Goal: Task Accomplishment & Management: Manage account settings

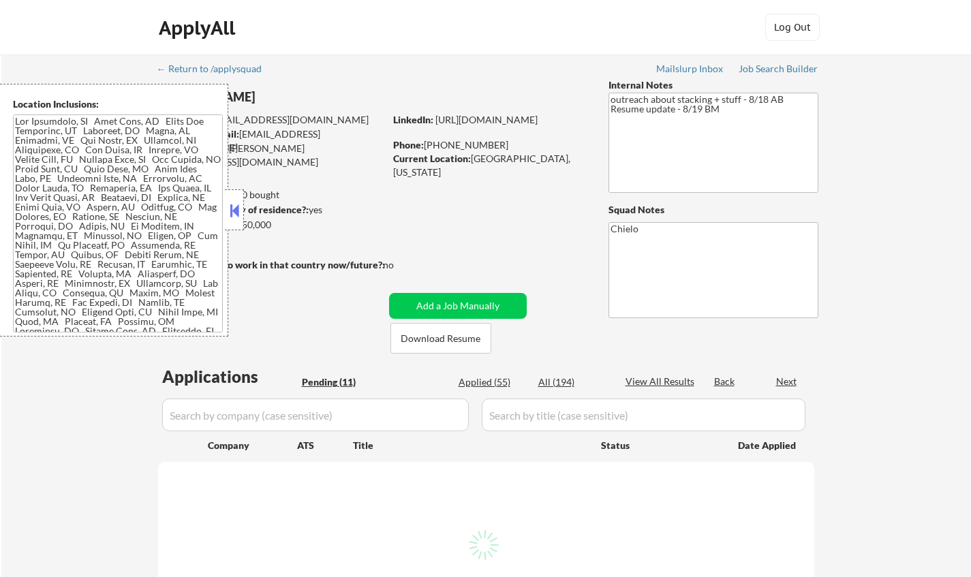
select select ""pending""
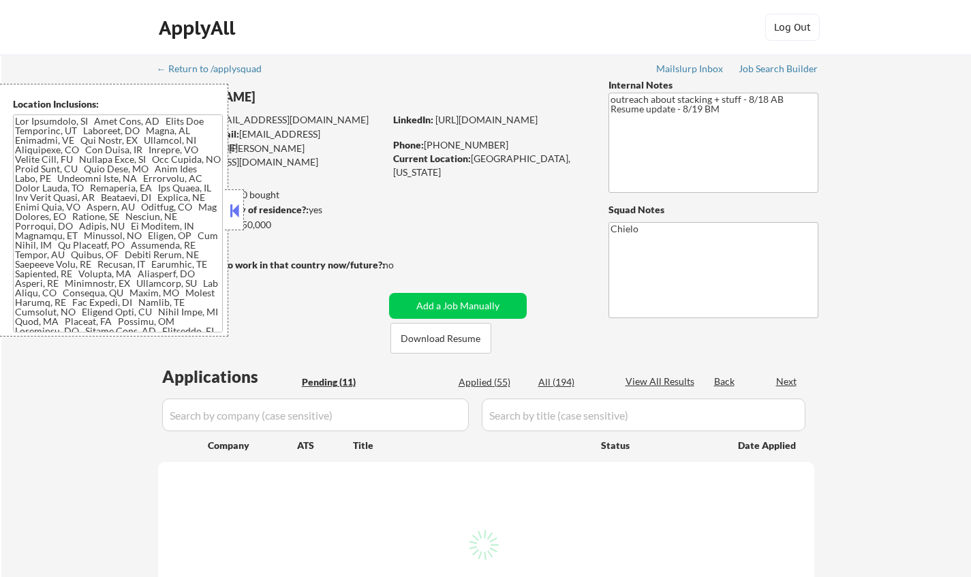
select select ""pending""
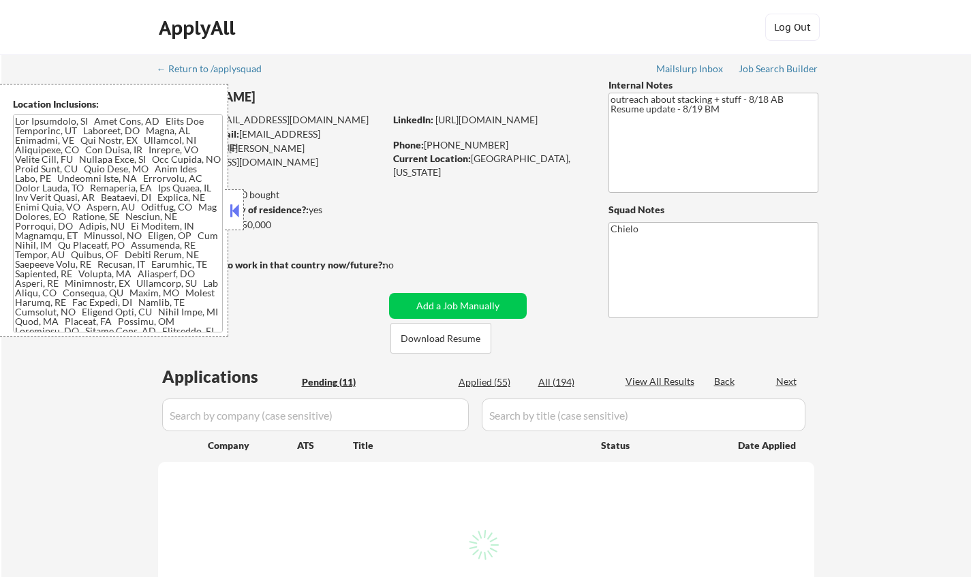
select select ""pending""
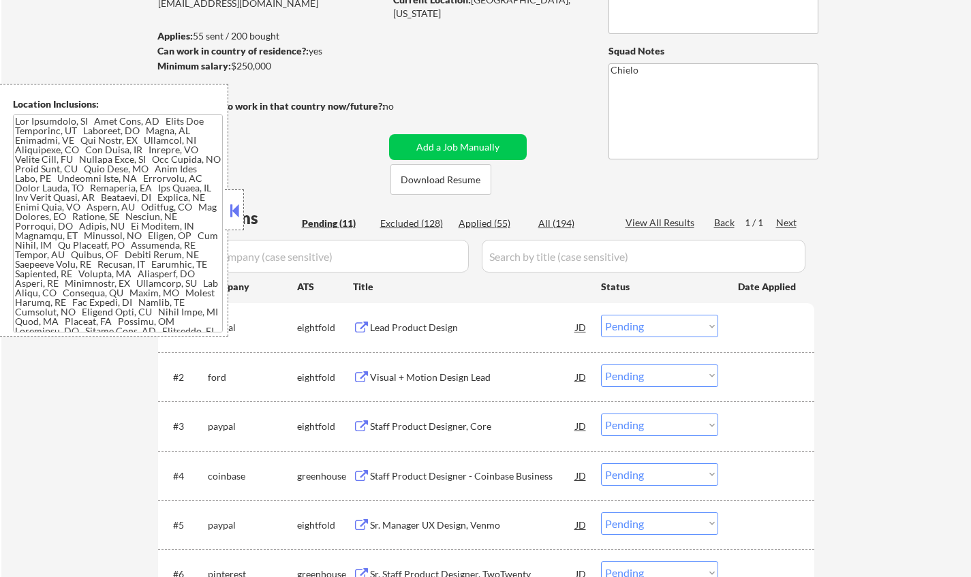
scroll to position [409, 0]
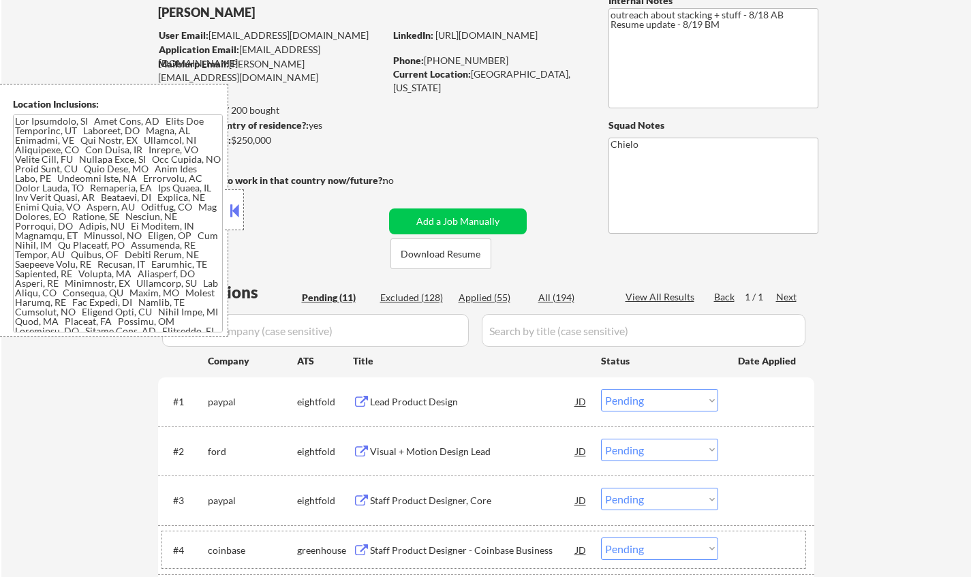
scroll to position [68, 0]
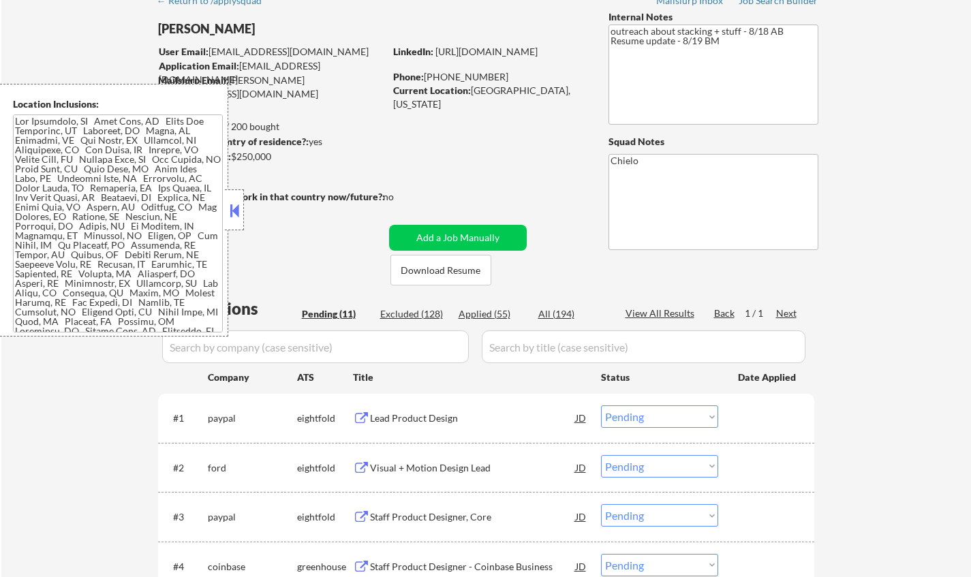
drag, startPoint x: 231, startPoint y: 202, endPoint x: 284, endPoint y: 240, distance: 65.8
click at [231, 202] on button at bounding box center [234, 210] width 15 height 20
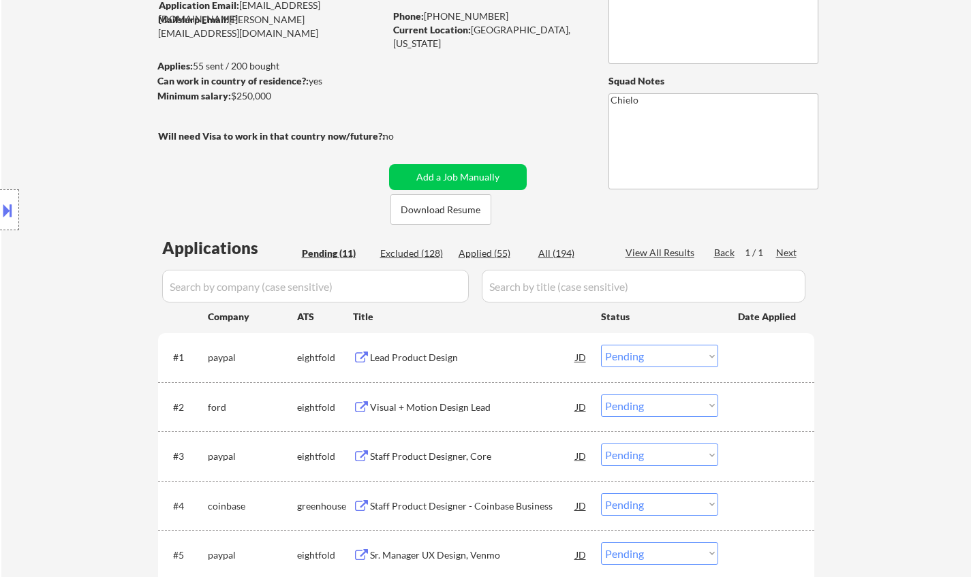
scroll to position [0, 0]
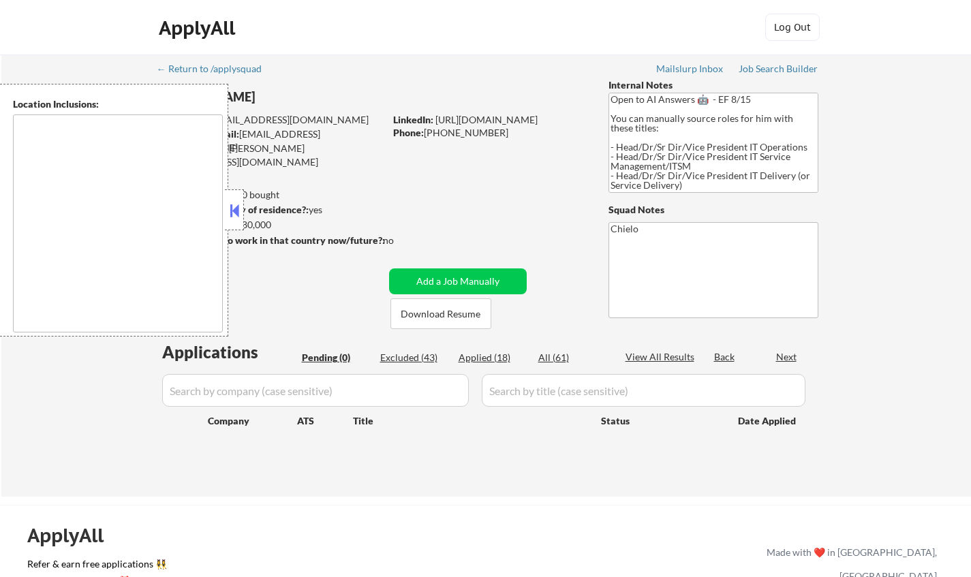
type textarea "[GEOGRAPHIC_DATA], [GEOGRAPHIC_DATA] [GEOGRAPHIC_DATA], [GEOGRAPHIC_DATA] [GEOG…"
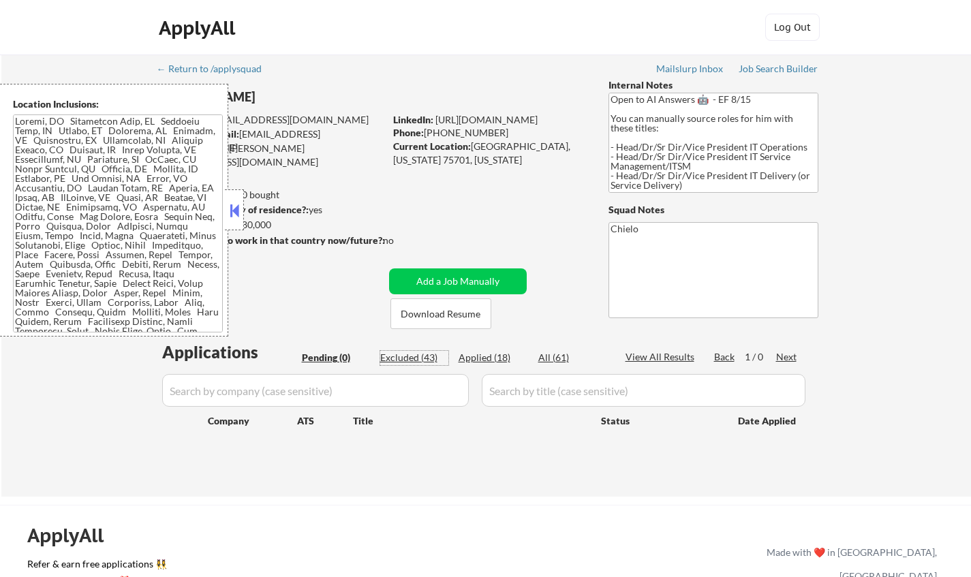
click at [410, 358] on div "Excluded (43)" at bounding box center [414, 358] width 68 height 14
click at [237, 212] on button at bounding box center [234, 210] width 15 height 20
select select ""excluded__bad_match_""
select select ""excluded__location_""
select select ""excluded__salary_""
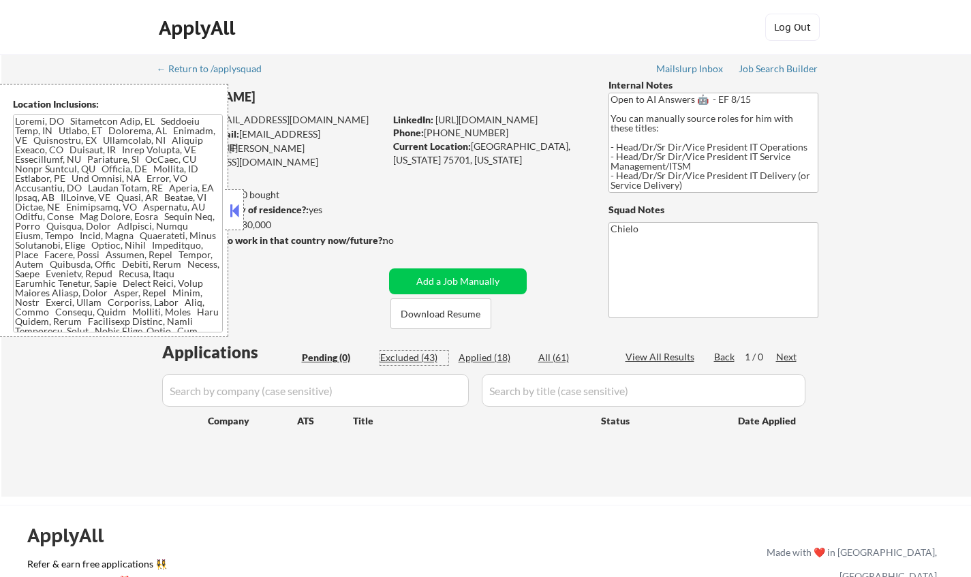
select select ""excluded__location_""
select select ""excluded__salary_""
select select ""excluded__location_""
select select ""excluded__salary_""
select select ""excluded__expired_""
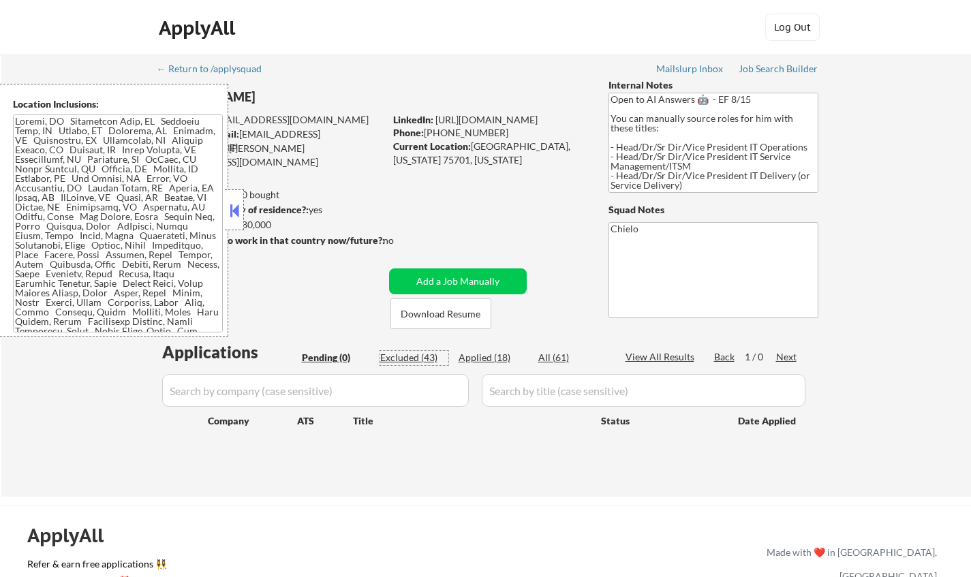
select select ""excluded__location_""
select select ""excluded__expired_""
select select ""excluded__blocklist_""
select select ""excluded__expired_""
select select ""excluded__other_""
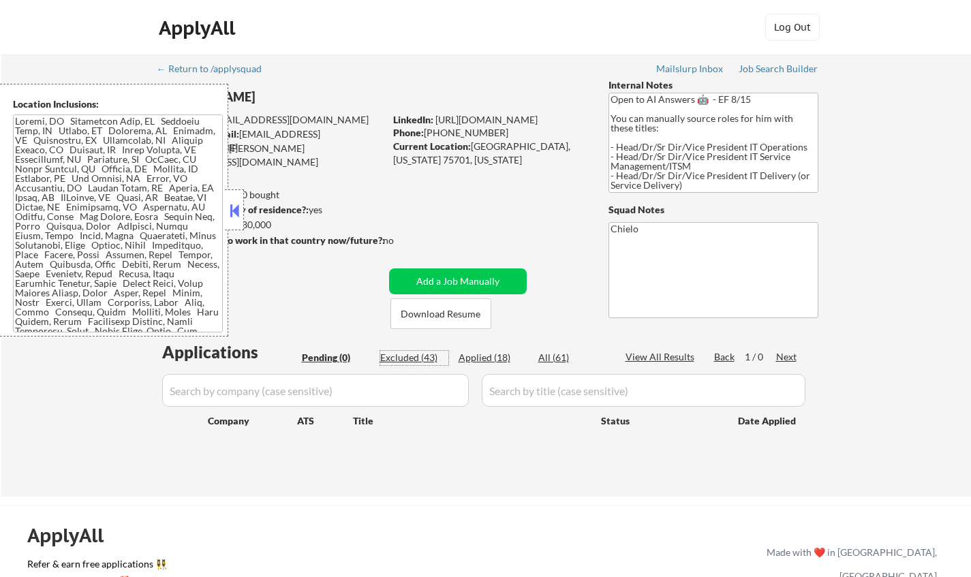
select select ""excluded__location_""
select select ""excluded__expired_""
select select ""excluded__location_""
select select ""excluded__bad_match_""
select select ""excluded__location_""
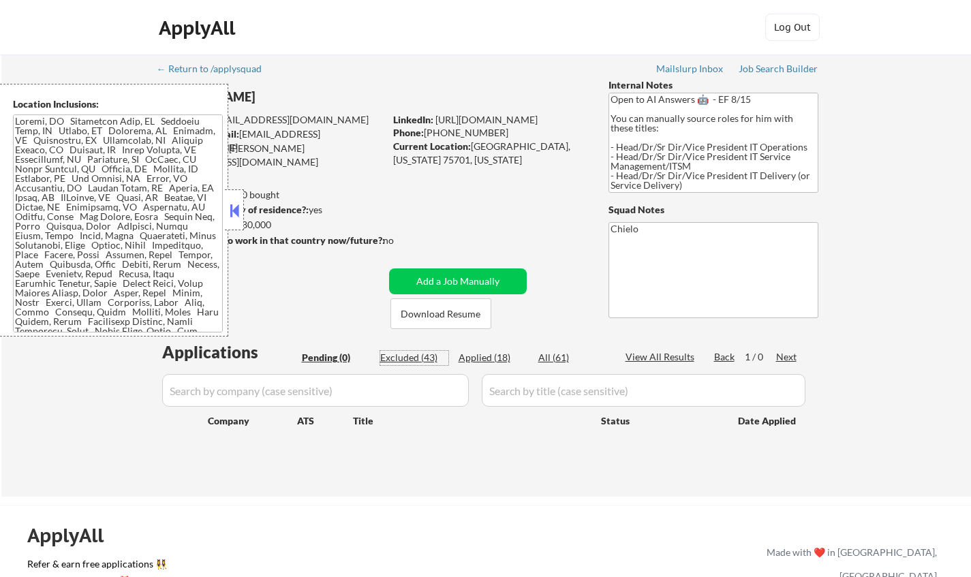
select select ""excluded__bad_match_""
select select ""excluded__location_""
select select ""excluded__bad_match_""
select select ""excluded__location_""
select select ""excluded__expired_""
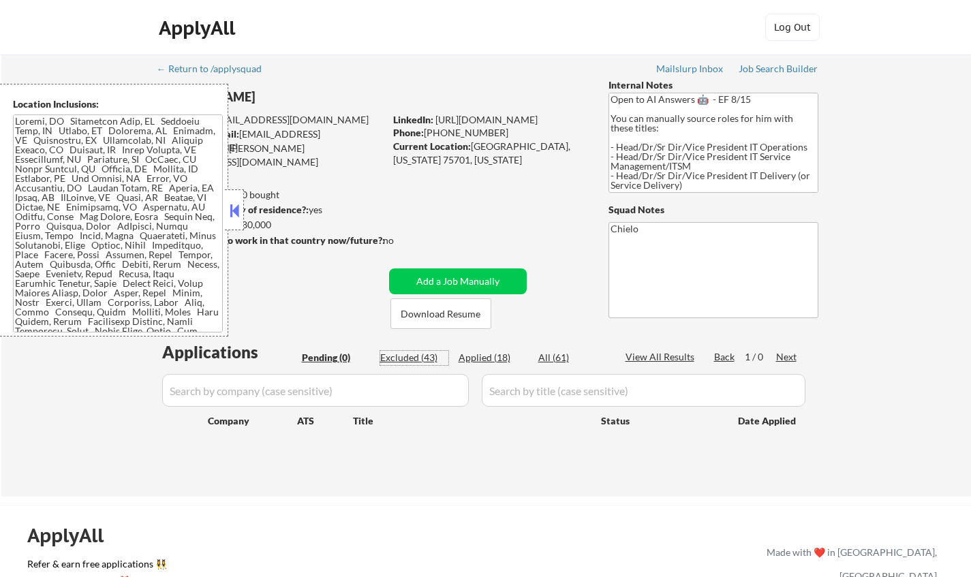
select select ""excluded__salary_""
select select ""excluded__location_""
select select ""excluded__bad_match_""
select select ""excluded__expired_""
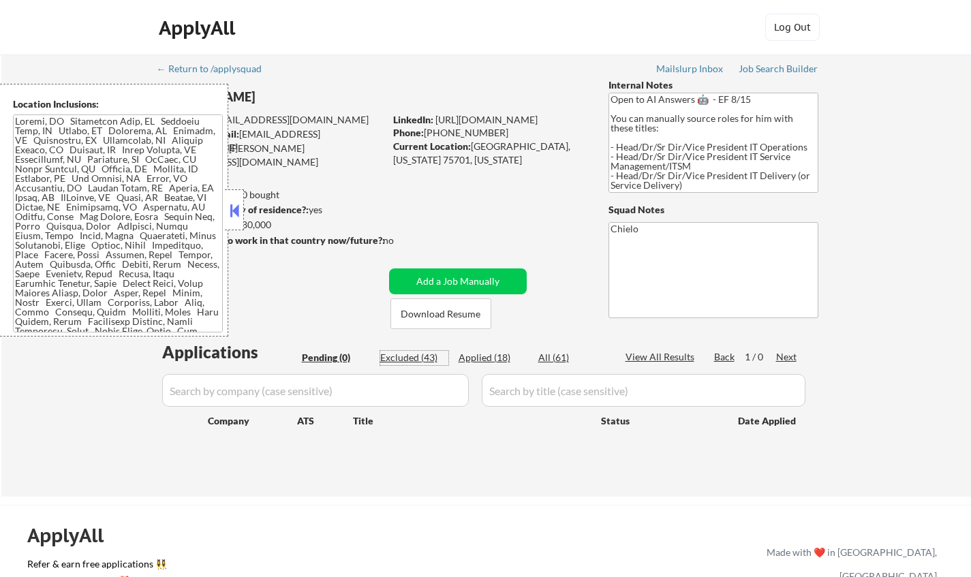
select select ""excluded__expired_""
select select ""excluded__bad_match_""
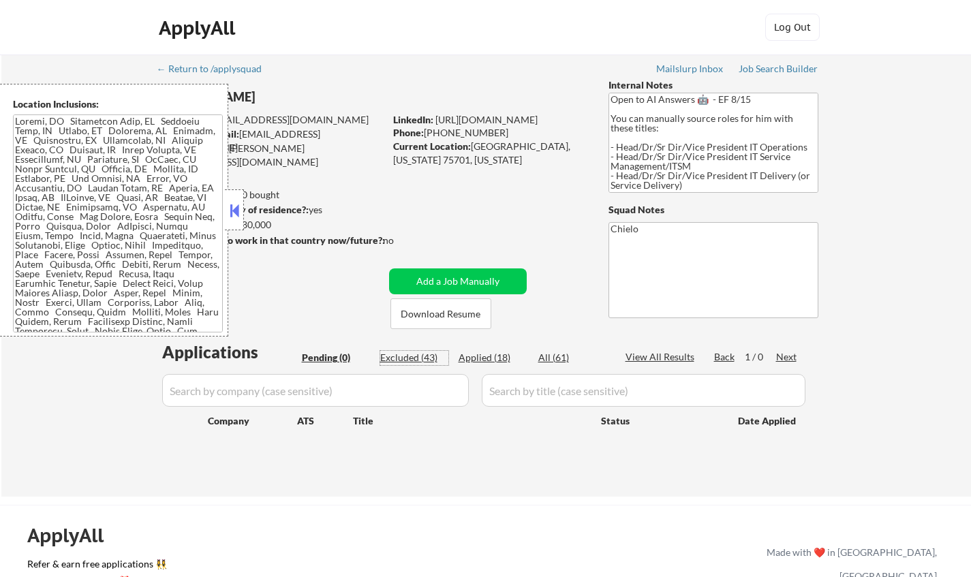
select select ""excluded__bad_match_""
select select ""excluded__expired_""
select select ""excluded__location_""
select select ""excluded__bad_match_""
select select ""excluded__salary_""
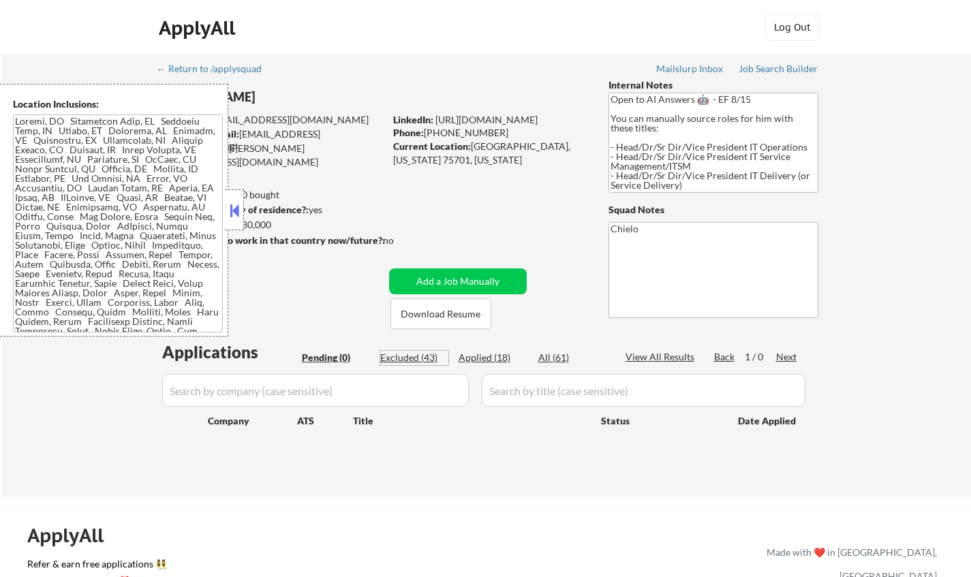
select select ""excluded__bad_match_""
select select ""excluded__location_""
select select ""excluded__salary_""
select select ""excluded__expired_""
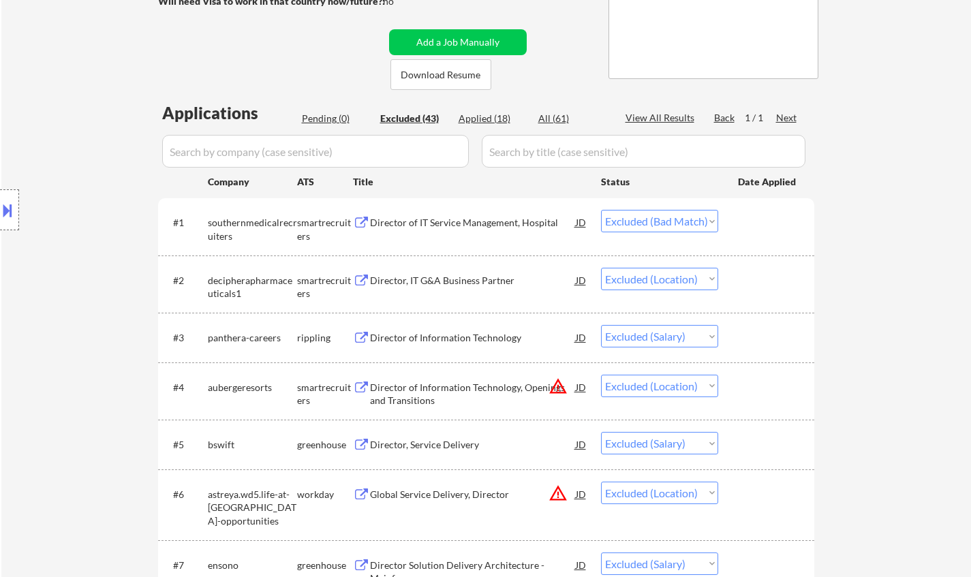
scroll to position [272, 0]
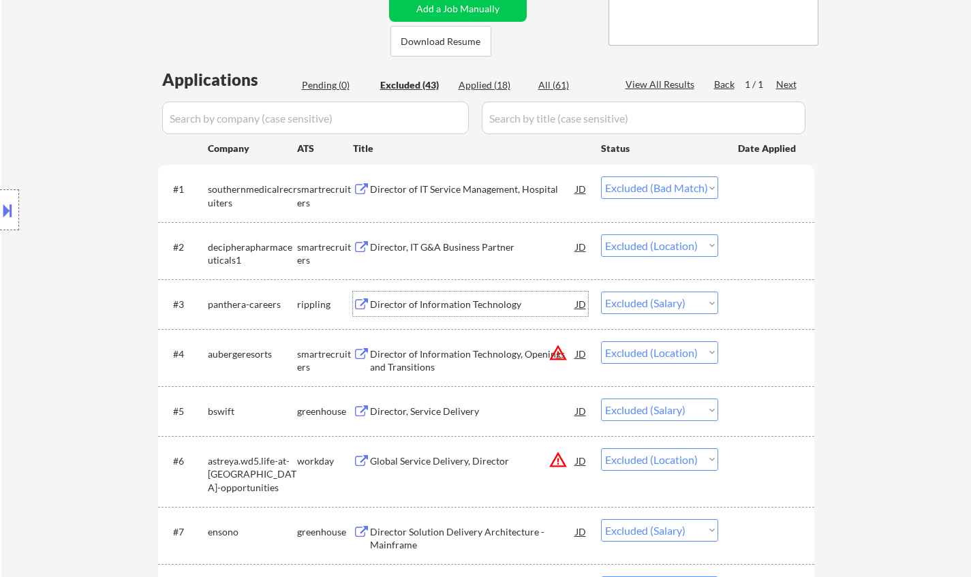
click at [439, 311] on div "Director of Information Technology" at bounding box center [473, 304] width 206 height 25
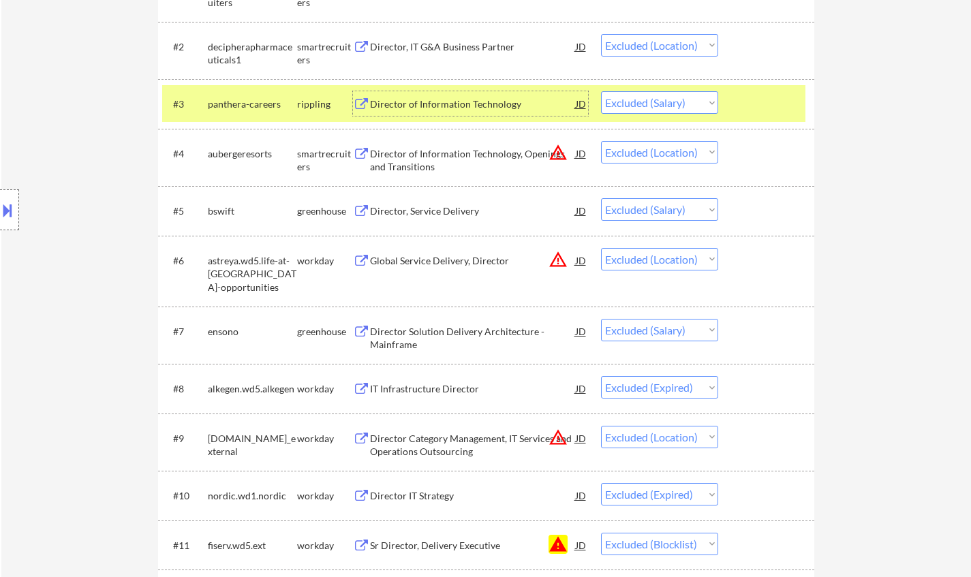
scroll to position [477, 0]
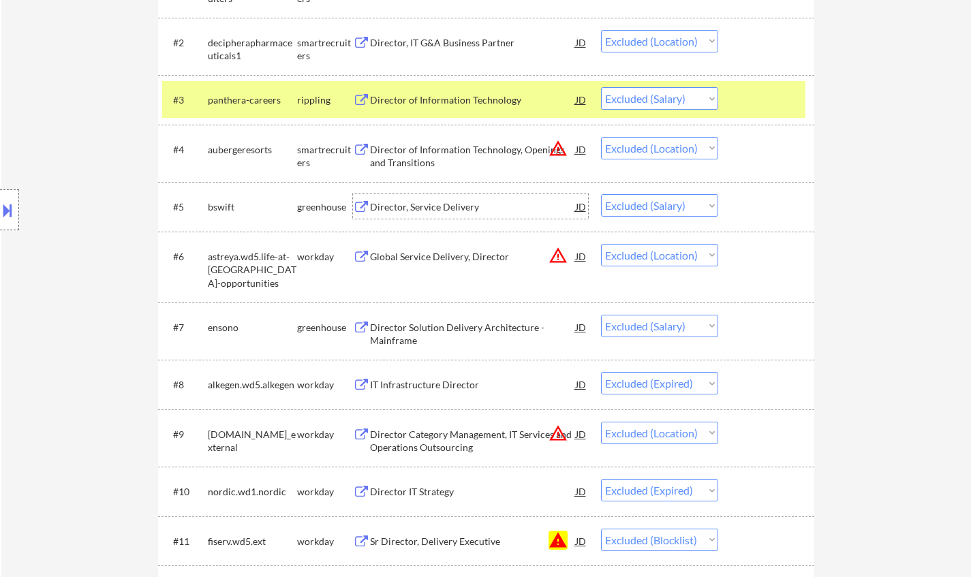
click at [416, 209] on div "Director, Service Delivery" at bounding box center [473, 207] width 206 height 14
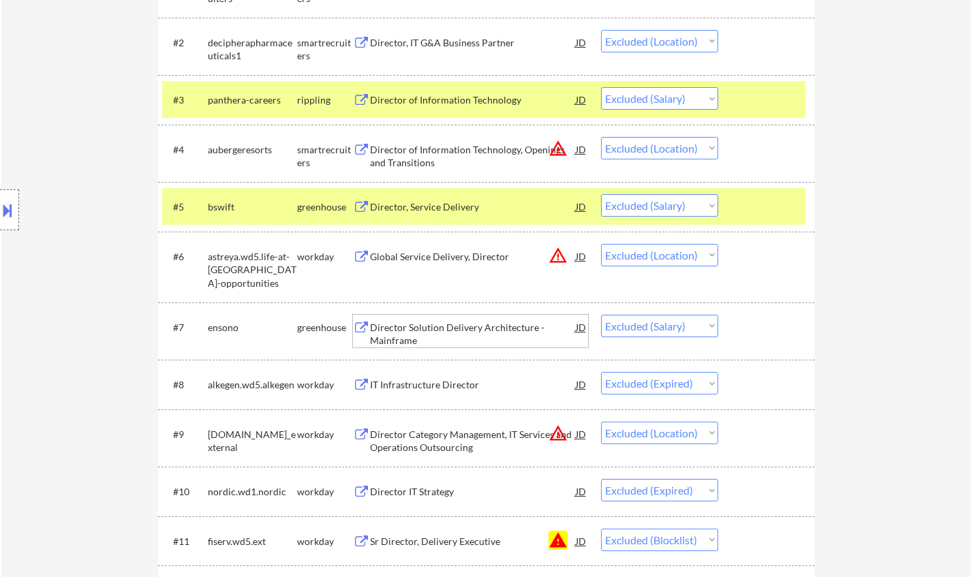
click at [478, 322] on div "Director Solution Delivery Architecture - Mainframe" at bounding box center [473, 334] width 206 height 27
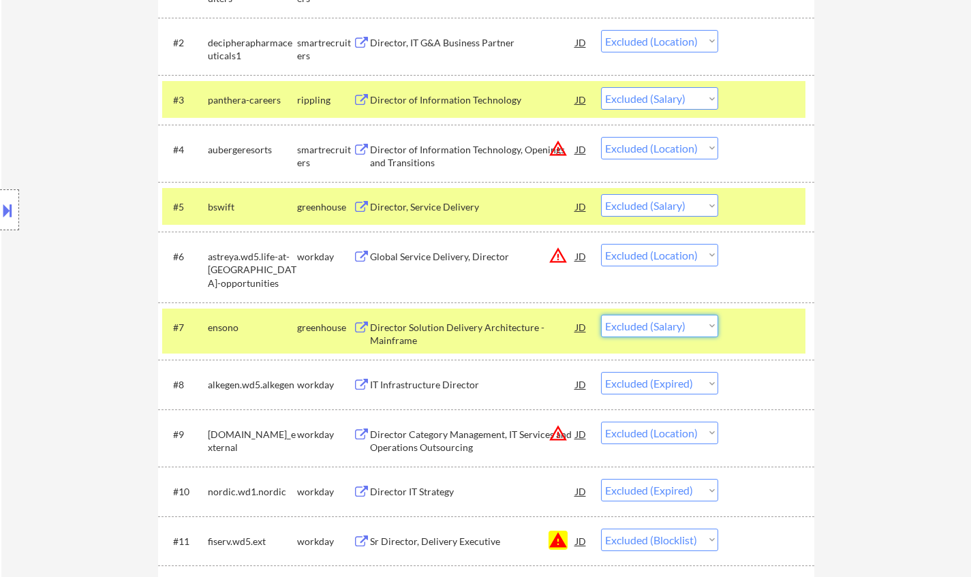
click at [653, 326] on select "Choose an option... Pending Applied Excluded (Questions) Excluded (Expired) Exc…" at bounding box center [659, 326] width 117 height 22
select select ""excluded__bad_match_""
click at [601, 315] on select "Choose an option... Pending Applied Excluded (Questions) Excluded (Expired) Exc…" at bounding box center [659, 326] width 117 height 22
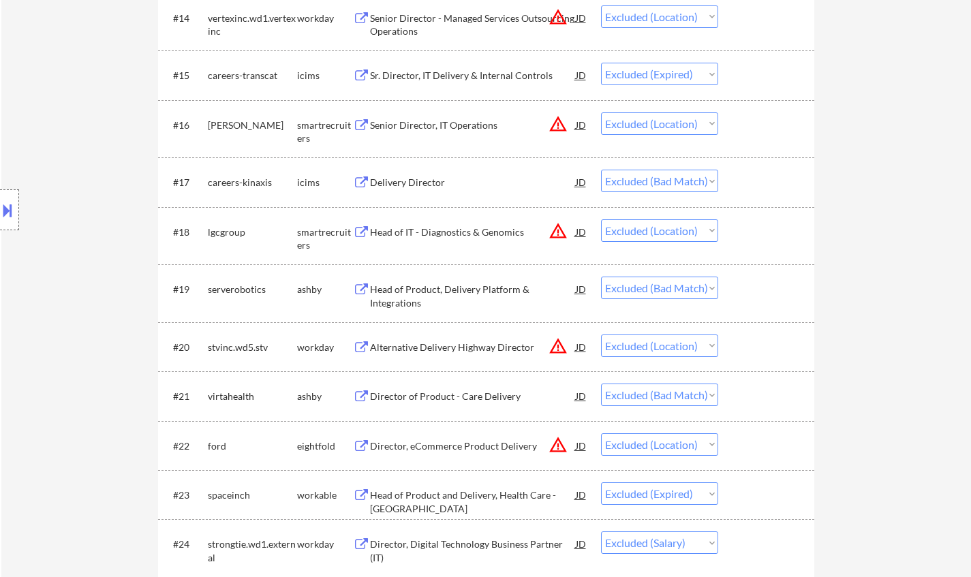
scroll to position [1294, 0]
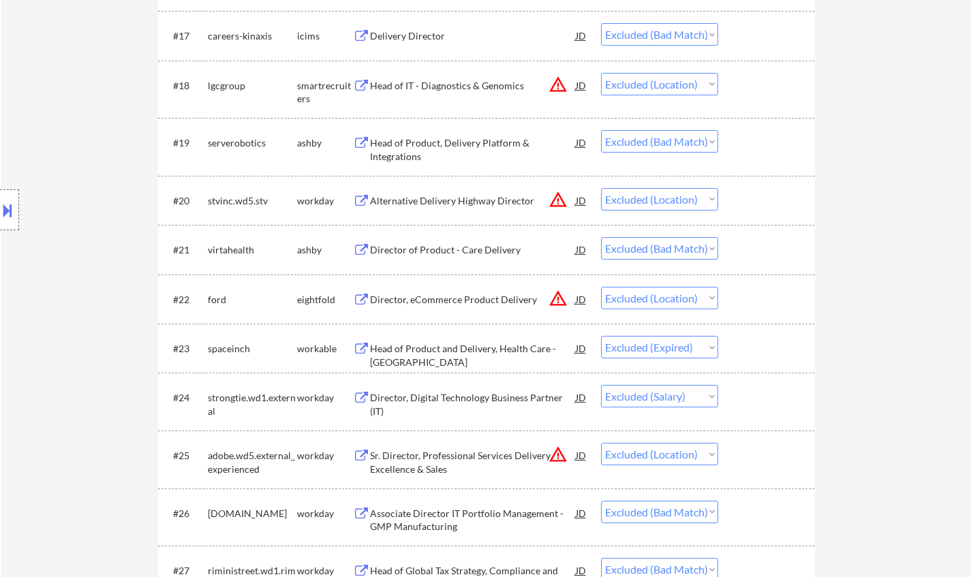
click at [458, 401] on div "Director, Digital Technology Business Partner (IT)" at bounding box center [473, 404] width 206 height 27
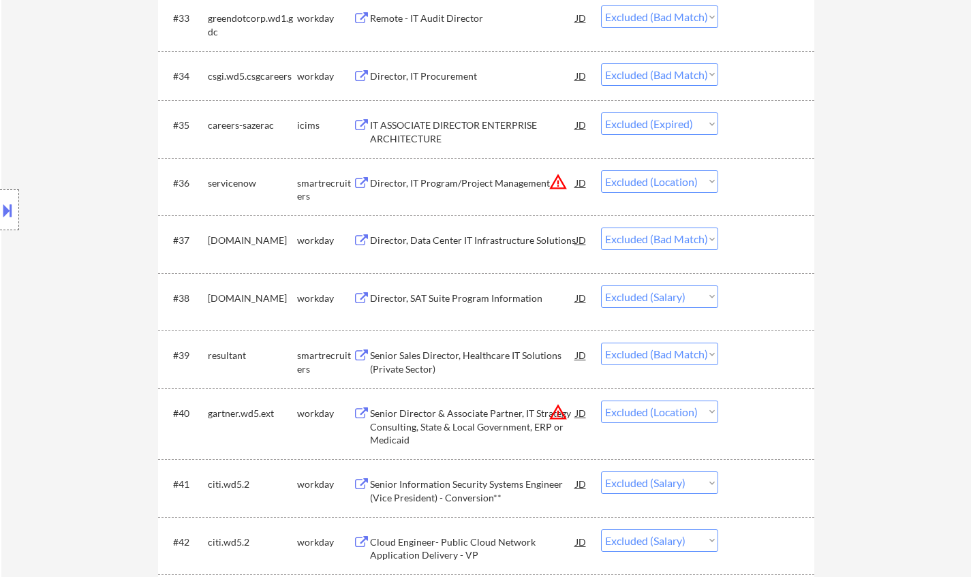
scroll to position [2180, 0]
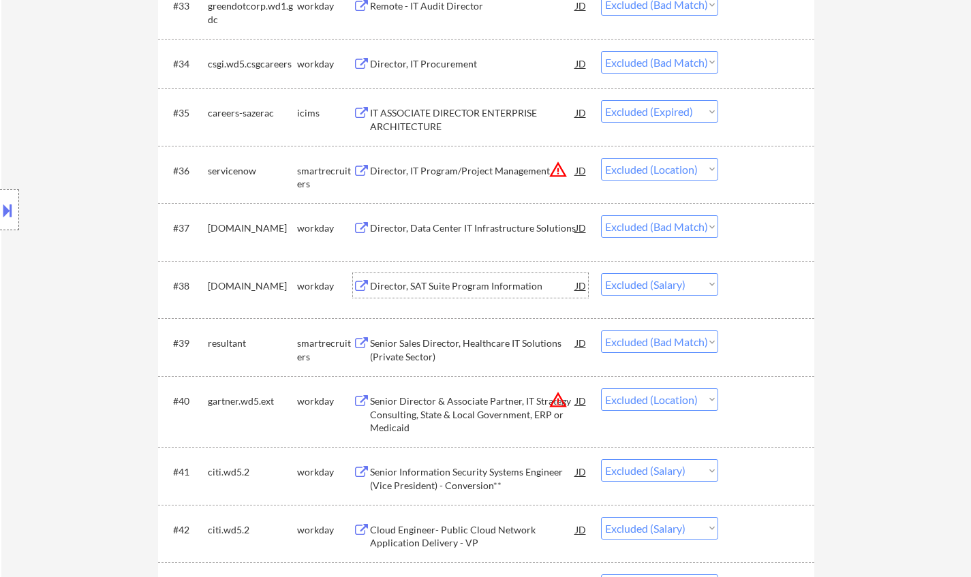
click at [439, 289] on div "Director, SAT Suite Program Information" at bounding box center [473, 286] width 206 height 14
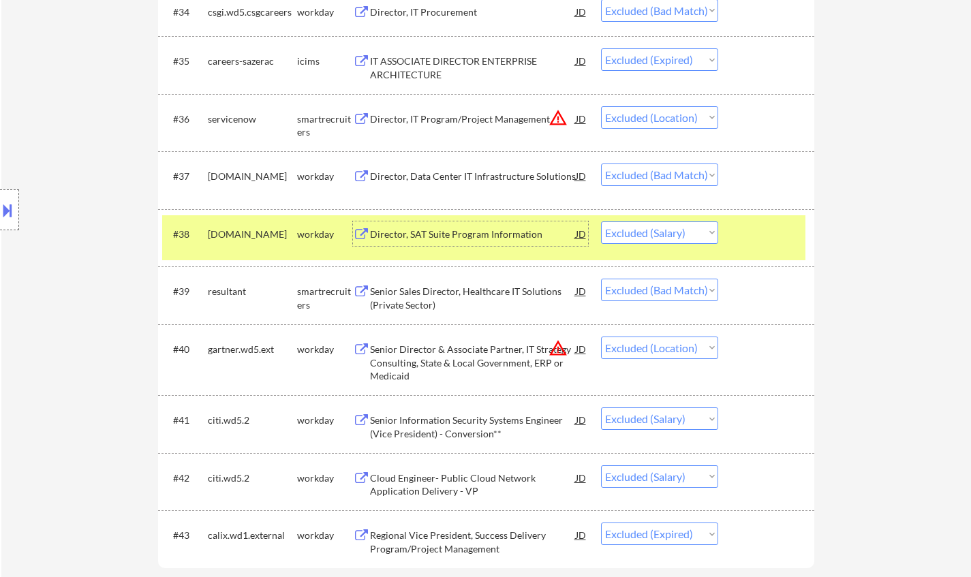
scroll to position [2248, 0]
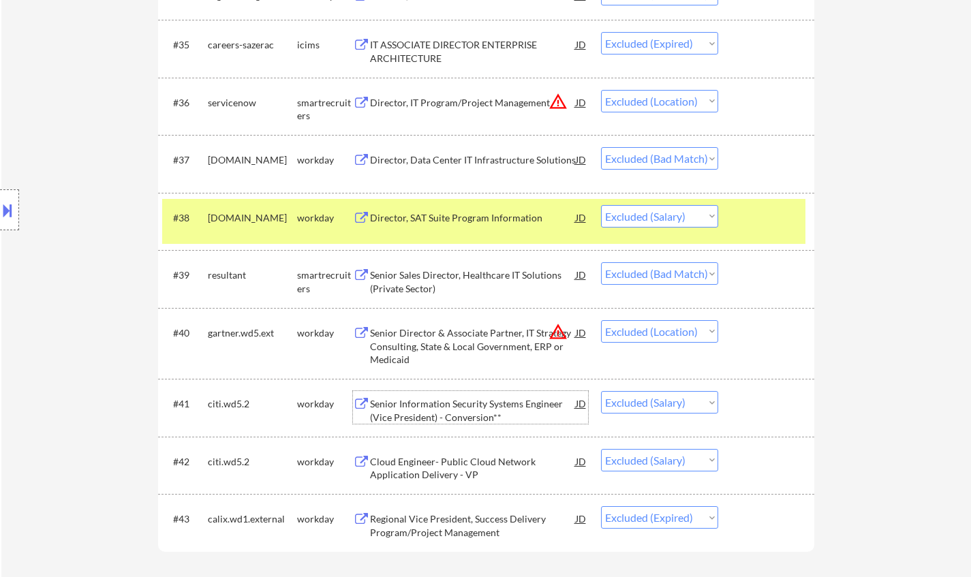
click at [523, 403] on div "Senior Information Security Systems Engineer (Vice President) - Conversion**" at bounding box center [473, 410] width 206 height 27
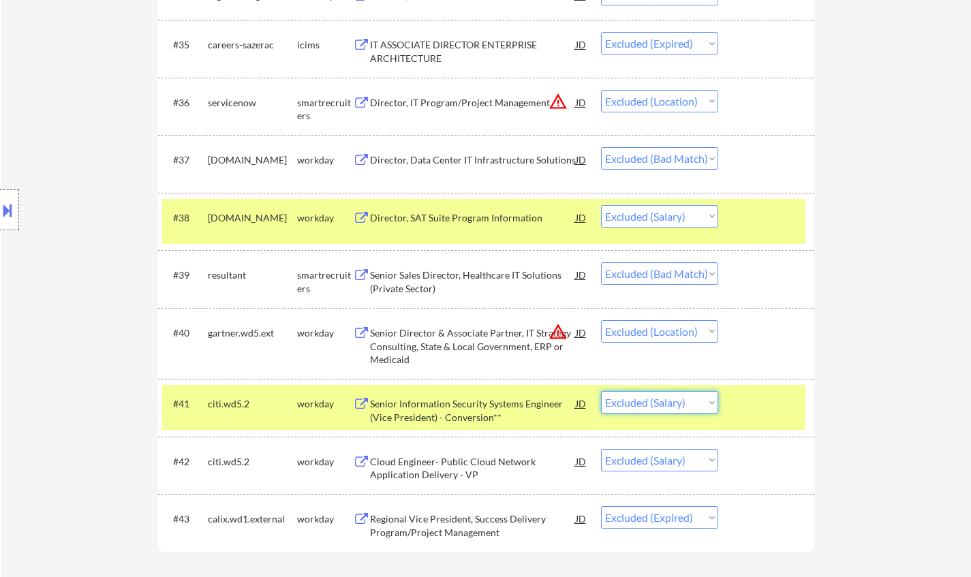
click at [678, 409] on select "Choose an option... Pending Applied Excluded (Questions) Excluded (Expired) Exc…" at bounding box center [659, 402] width 117 height 22
select select ""excluded__expired_""
click at [601, 391] on select "Choose an option... Pending Applied Excluded (Questions) Excluded (Expired) Exc…" at bounding box center [659, 402] width 117 height 22
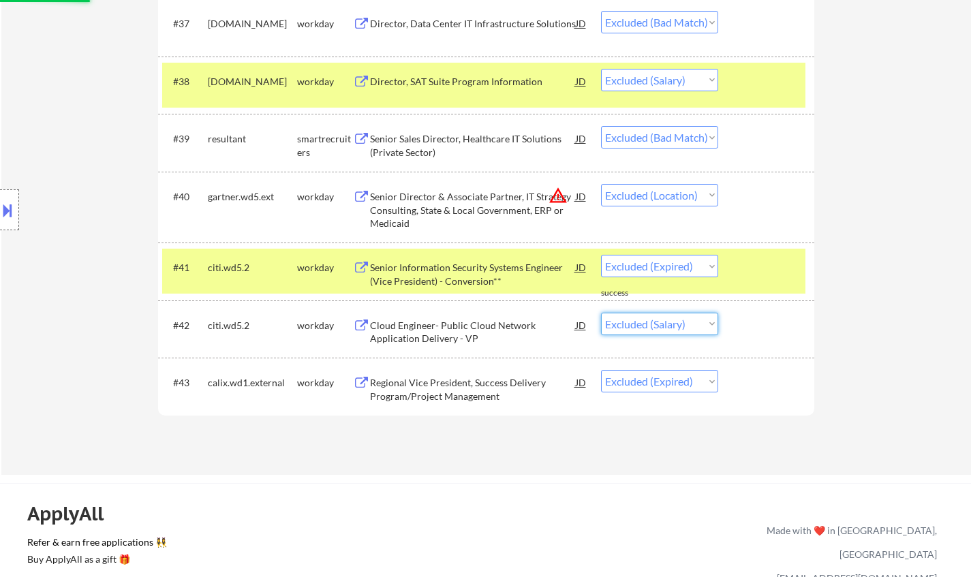
click at [672, 323] on select "Choose an option... Pending Applied Excluded (Questions) Excluded (Expired) Exc…" at bounding box center [659, 324] width 117 height 22
click at [484, 322] on div "Cloud Engineer- Public Cloud Network Application Delivery - VP" at bounding box center [473, 332] width 206 height 27
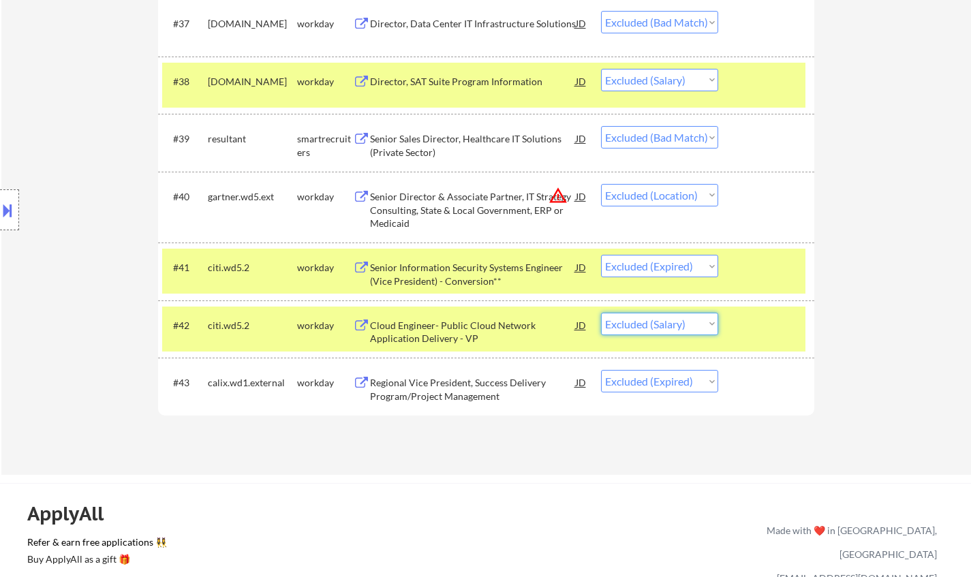
click at [655, 324] on select "Choose an option... Pending Applied Excluded (Questions) Excluded (Expired) Exc…" at bounding box center [659, 324] width 117 height 22
select select ""excluded__bad_match_""
click at [601, 313] on select "Choose an option... Pending Applied Excluded (Questions) Excluded (Expired) Exc…" at bounding box center [659, 324] width 117 height 22
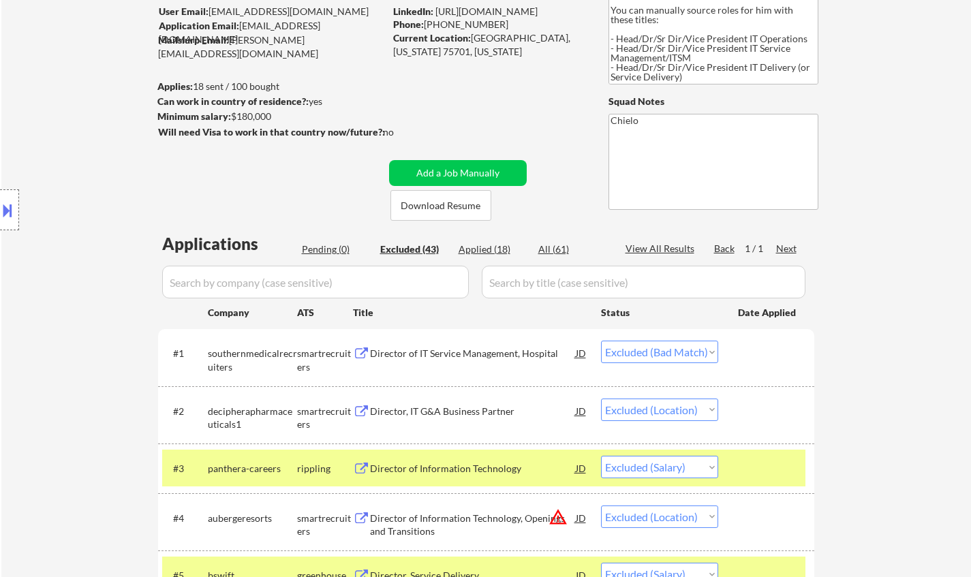
scroll to position [0, 0]
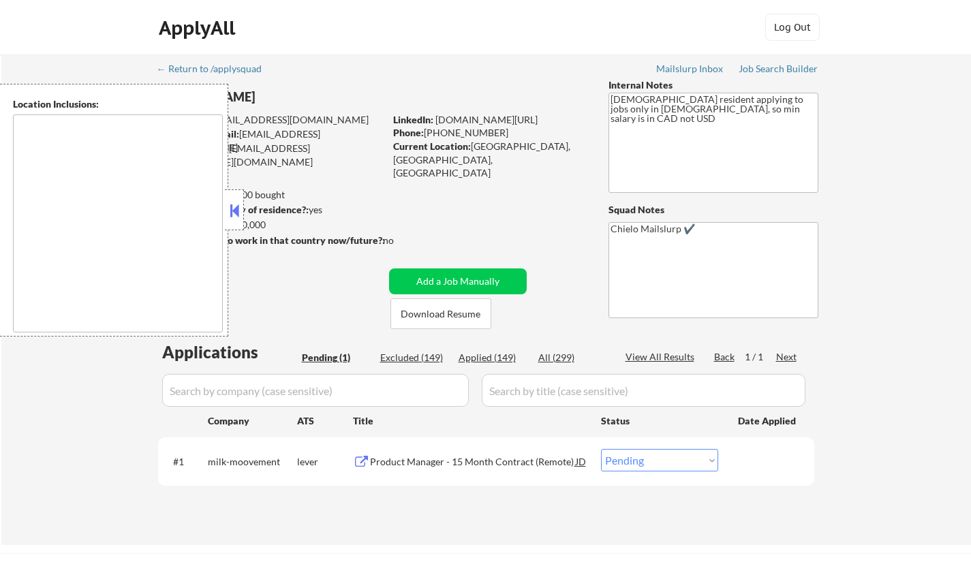
click at [477, 459] on div "Product Manager - 15 Month Contract (Remote)" at bounding box center [473, 462] width 206 height 14
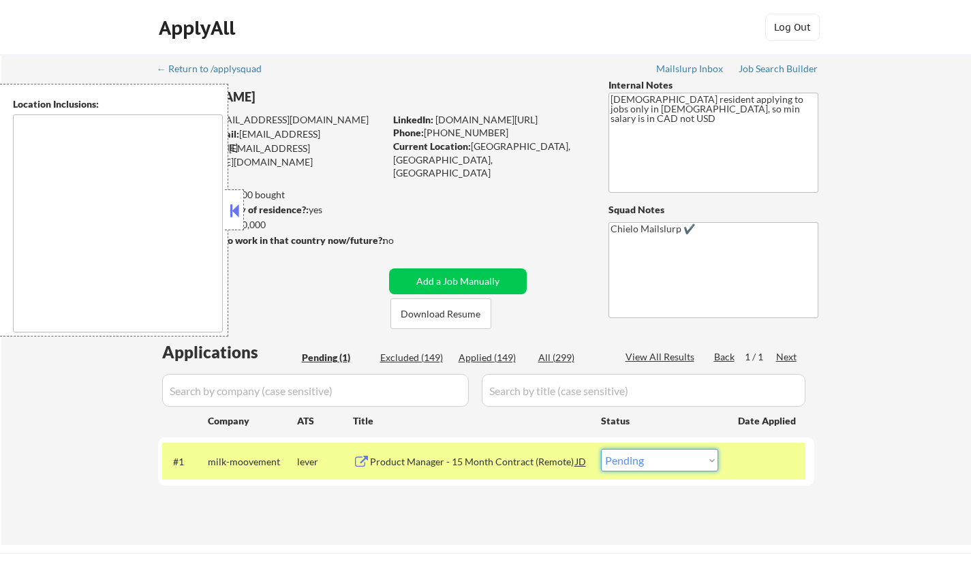
click at [653, 461] on select "Choose an option... Pending Applied Excluded (Questions) Excluded (Expired) Exc…" at bounding box center [659, 460] width 117 height 22
select select ""applied""
click at [601, 449] on select "Choose an option... Pending Applied Excluded (Questions) Excluded (Expired) Exc…" at bounding box center [659, 460] width 117 height 22
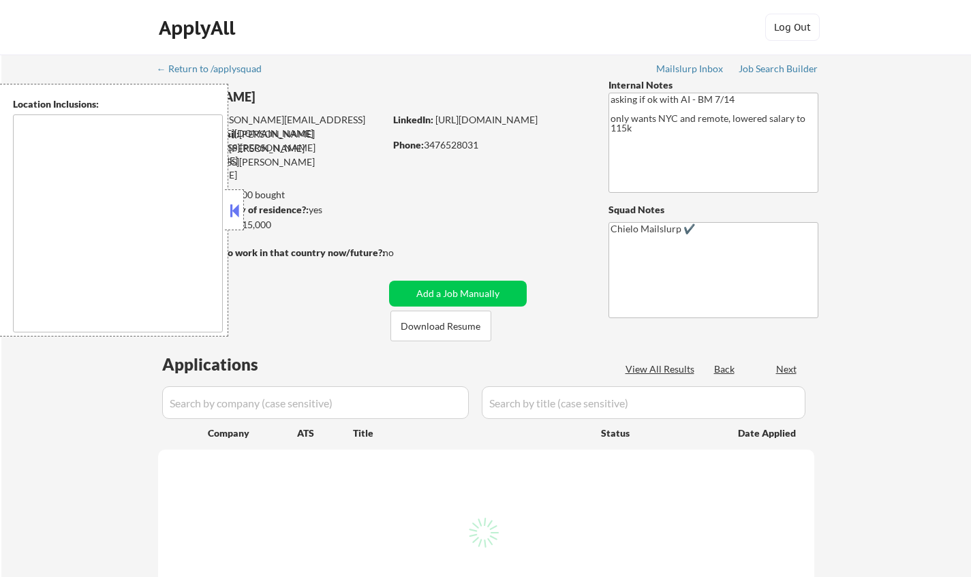
type textarea "Manhattan, NY Brooklyn, NY Queens, NY Jersey City, NJ Hoboken, NJ Weehawken, NJ…"
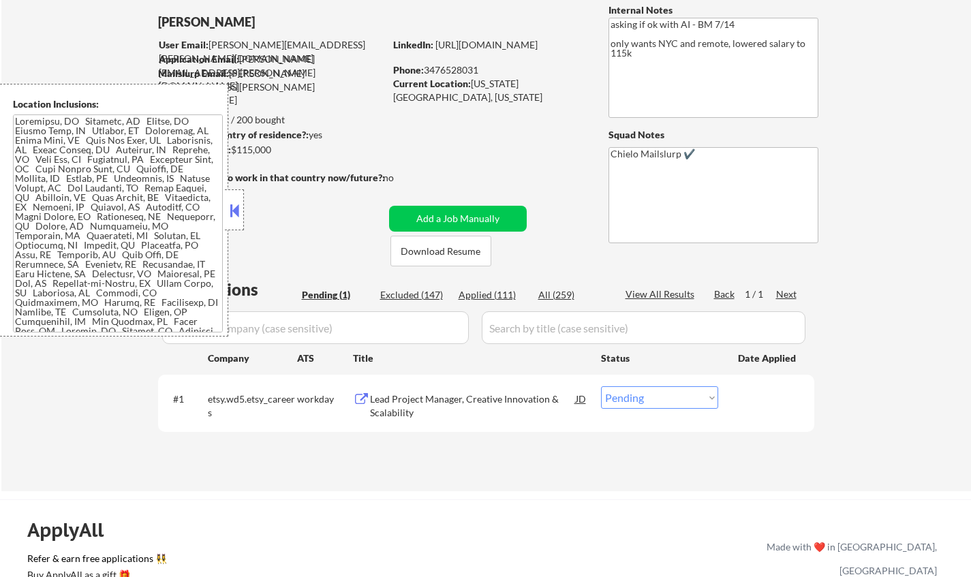
scroll to position [136, 0]
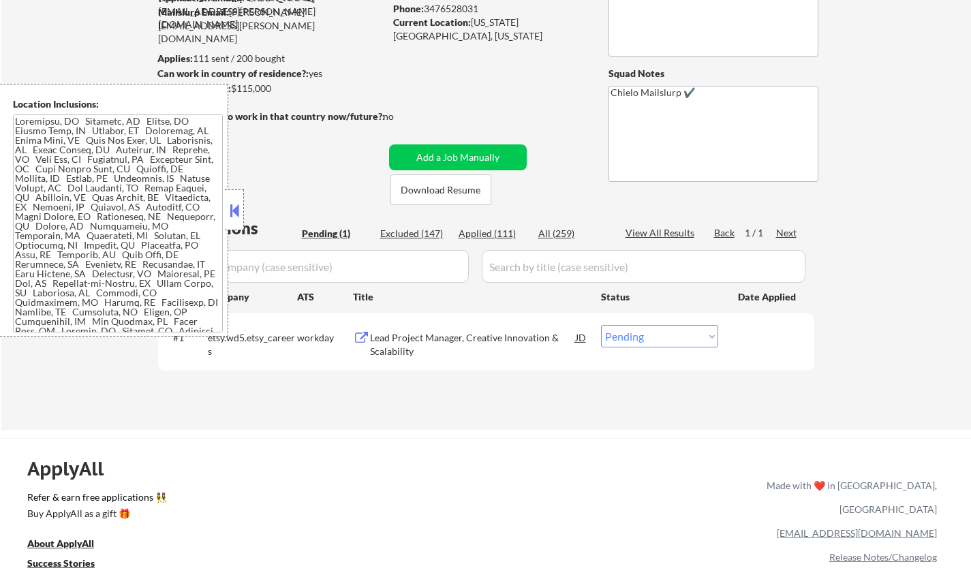
click at [231, 210] on button at bounding box center [234, 210] width 15 height 20
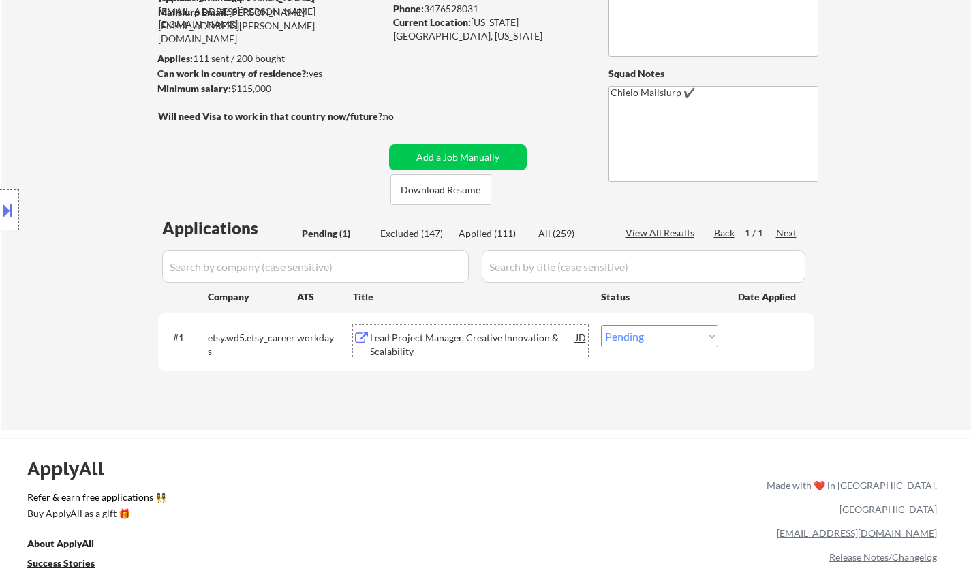
click at [401, 335] on div "Lead Project Manager, Creative Innovation & Scalability" at bounding box center [473, 344] width 206 height 27
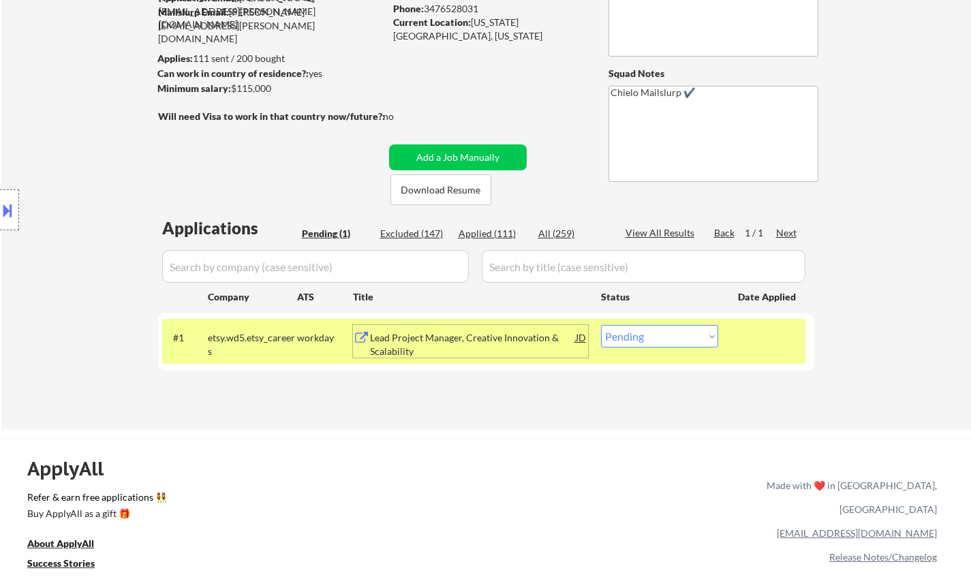
click at [406, 346] on div "Lead Project Manager, Creative Innovation & Scalability" at bounding box center [473, 344] width 206 height 27
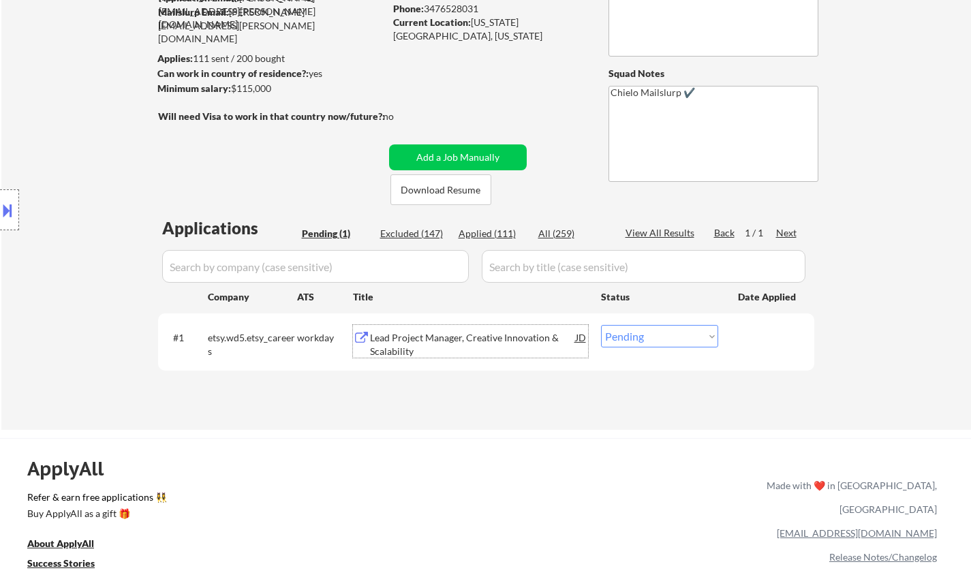
click at [0, 208] on button at bounding box center [7, 210] width 15 height 22
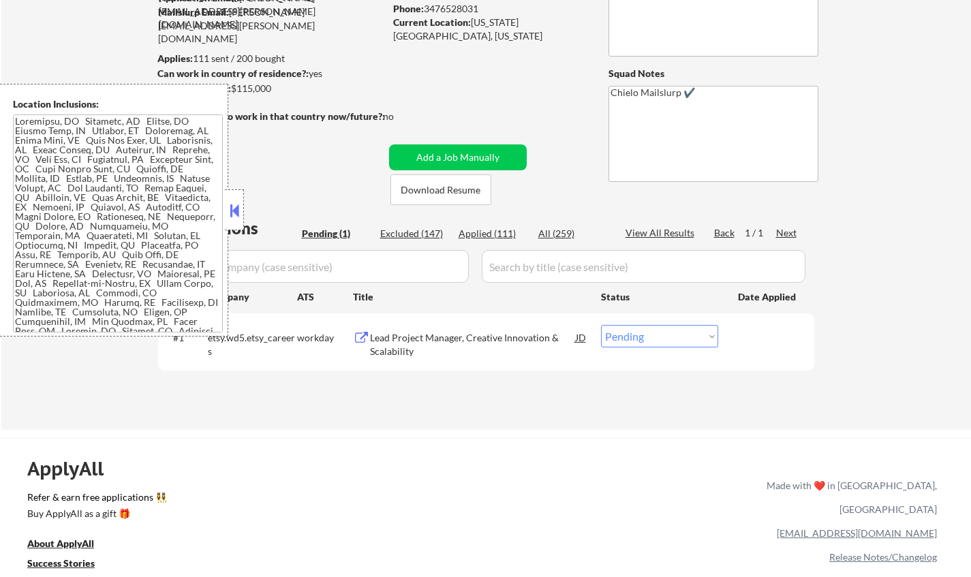
click at [687, 339] on select "Choose an option... Pending Applied Excluded (Questions) Excluded (Expired) Exc…" at bounding box center [659, 336] width 117 height 22
select select ""applied""
click at [601, 325] on select "Choose an option... Pending Applied Excluded (Questions) Excluded (Expired) Exc…" at bounding box center [659, 336] width 117 height 22
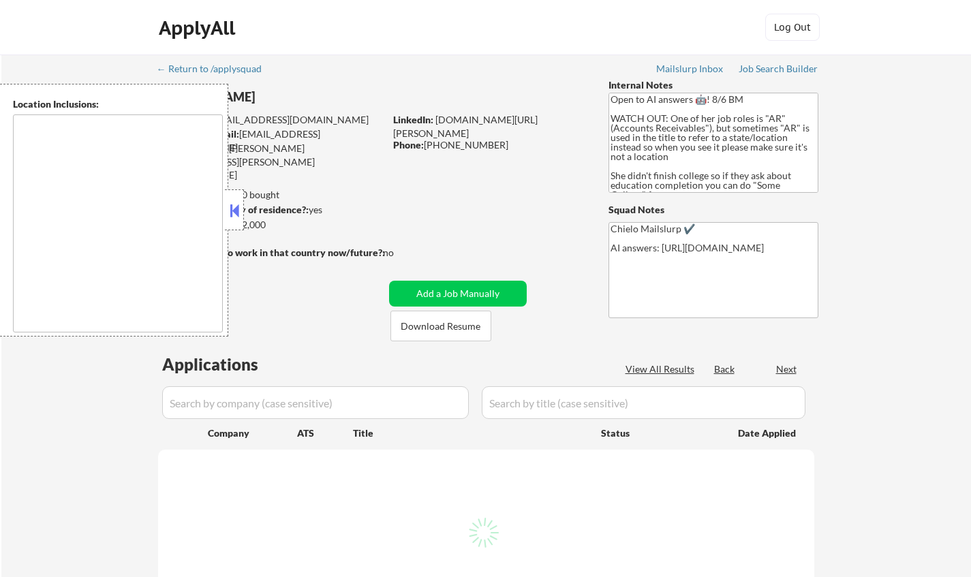
type textarea "[GEOGRAPHIC_DATA], [GEOGRAPHIC_DATA] [GEOGRAPHIC_DATA], [GEOGRAPHIC_DATA] [GEOG…"
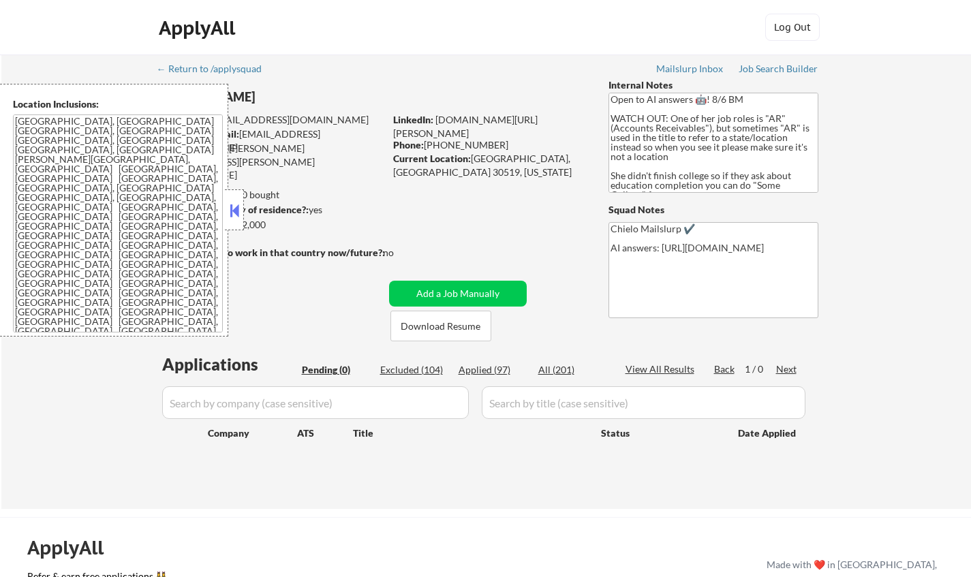
click at [226, 206] on div at bounding box center [234, 209] width 19 height 41
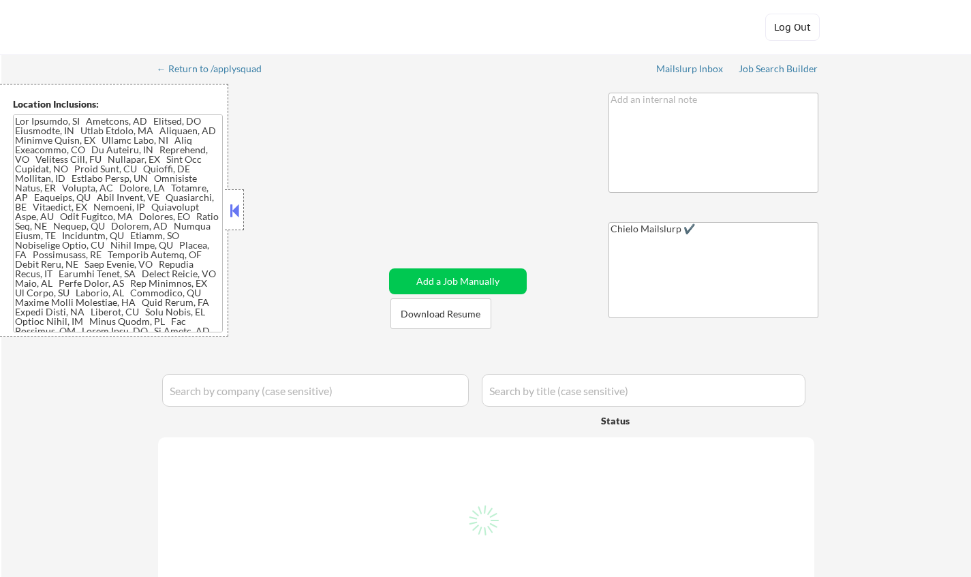
select select ""pending""
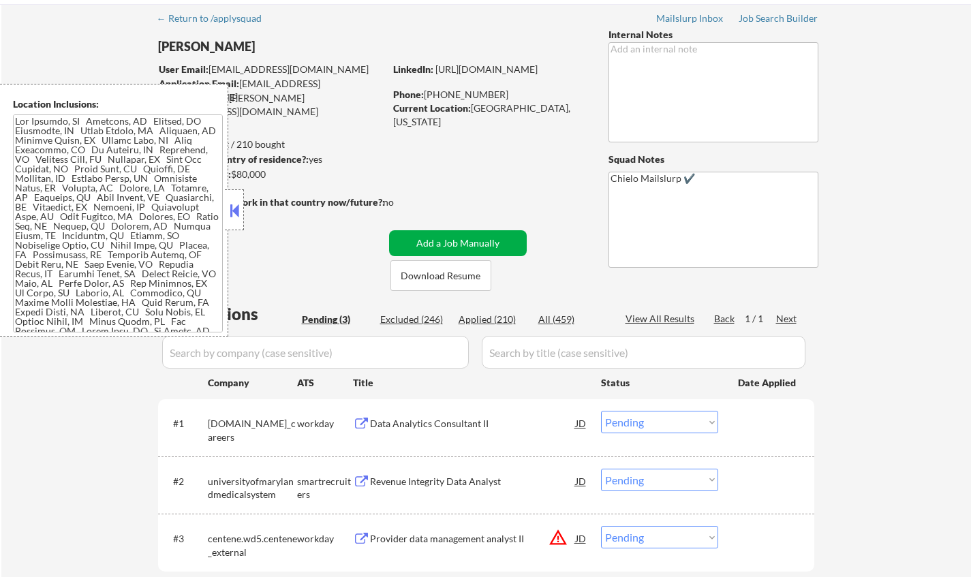
scroll to position [136, 0]
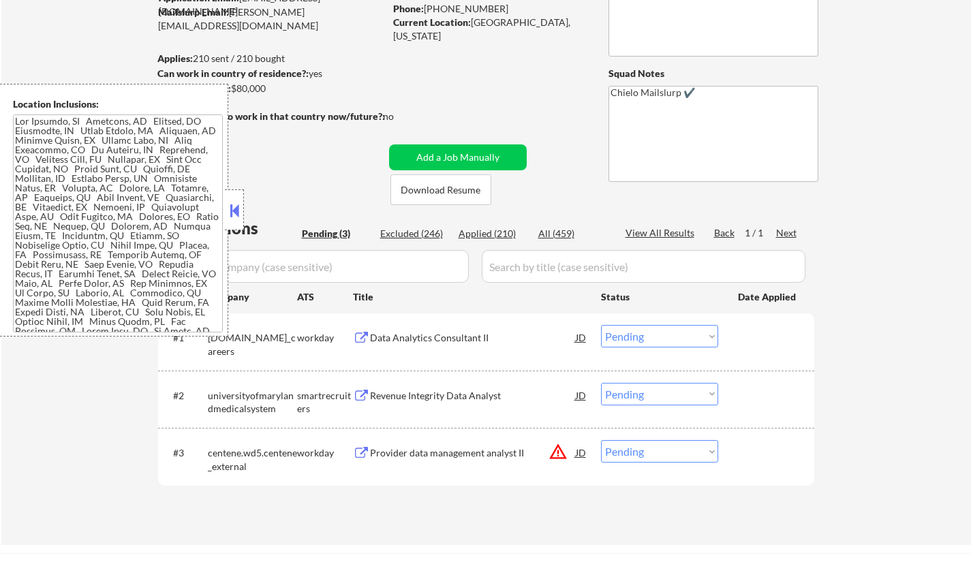
click at [230, 208] on button at bounding box center [234, 210] width 15 height 20
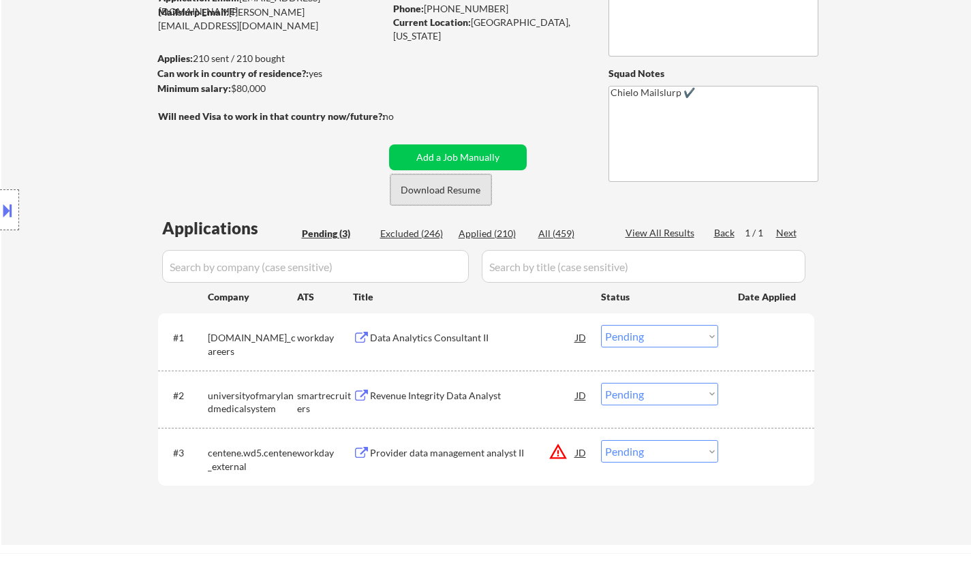
click at [438, 189] on button "Download Resume" at bounding box center [440, 189] width 101 height 31
click at [431, 336] on div "Data Analytics Consultant II" at bounding box center [473, 338] width 206 height 14
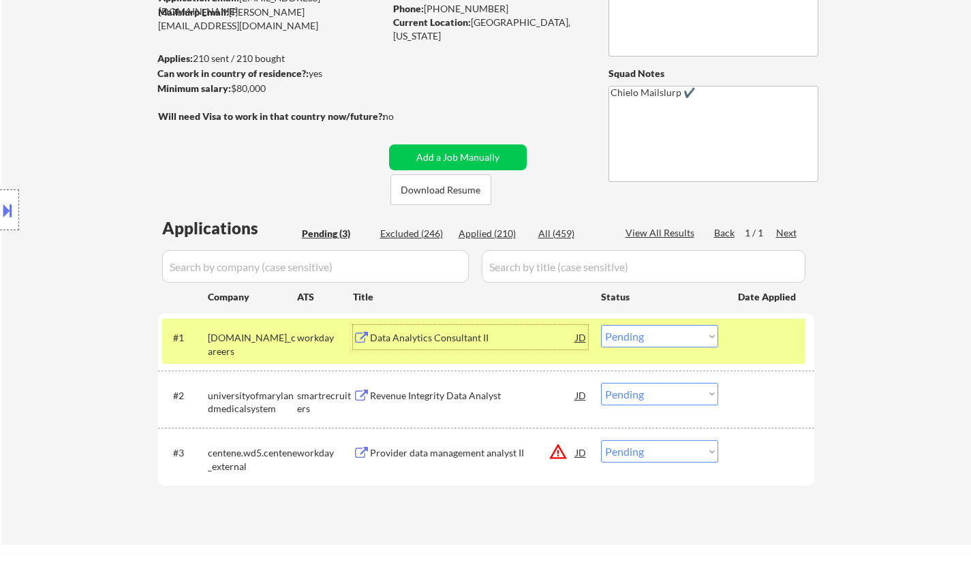
click at [684, 331] on select "Choose an option... Pending Applied Excluded (Questions) Excluded (Expired) Exc…" at bounding box center [659, 336] width 117 height 22
click at [601, 325] on select "Choose an option... Pending Applied Excluded (Questions) Excluded (Expired) Exc…" at bounding box center [659, 336] width 117 height 22
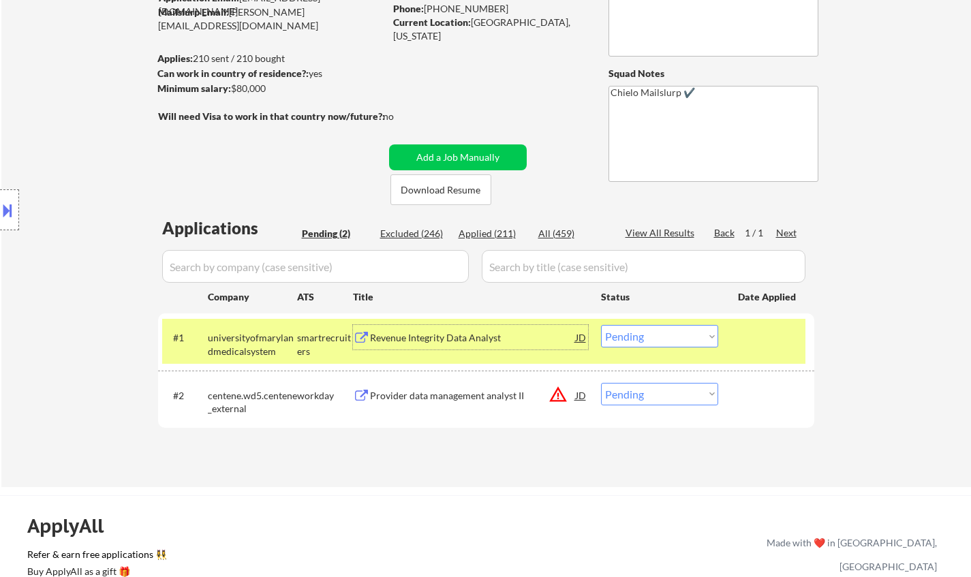
click at [468, 332] on div "Revenue Integrity Data Analyst" at bounding box center [473, 338] width 206 height 14
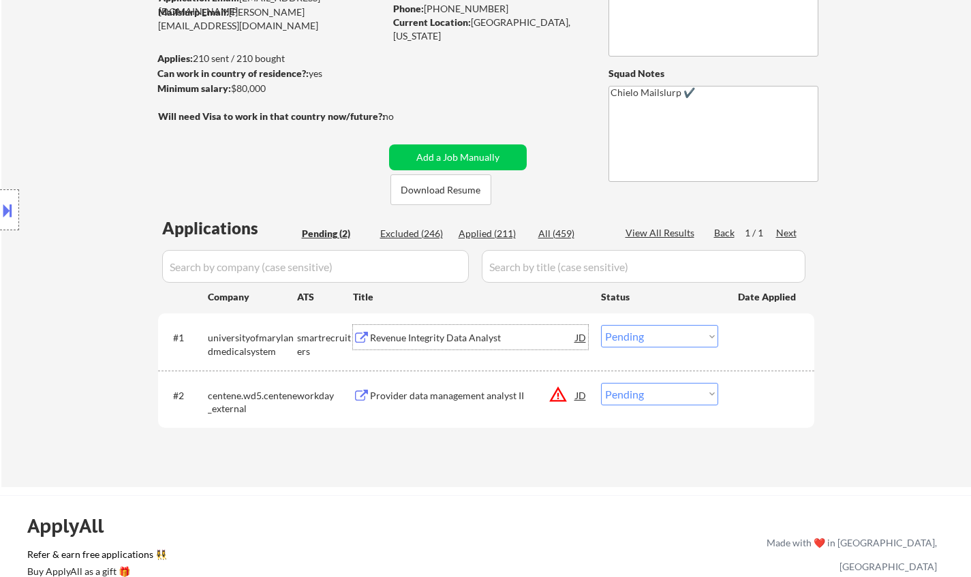
click at [696, 341] on select "Choose an option... Pending Applied Excluded (Questions) Excluded (Expired) Exc…" at bounding box center [659, 336] width 117 height 22
select select ""excluded__bad_match_""
click at [601, 325] on select "Choose an option... Pending Applied Excluded (Questions) Excluded (Expired) Exc…" at bounding box center [659, 336] width 117 height 22
click at [1, 200] on button at bounding box center [7, 210] width 15 height 22
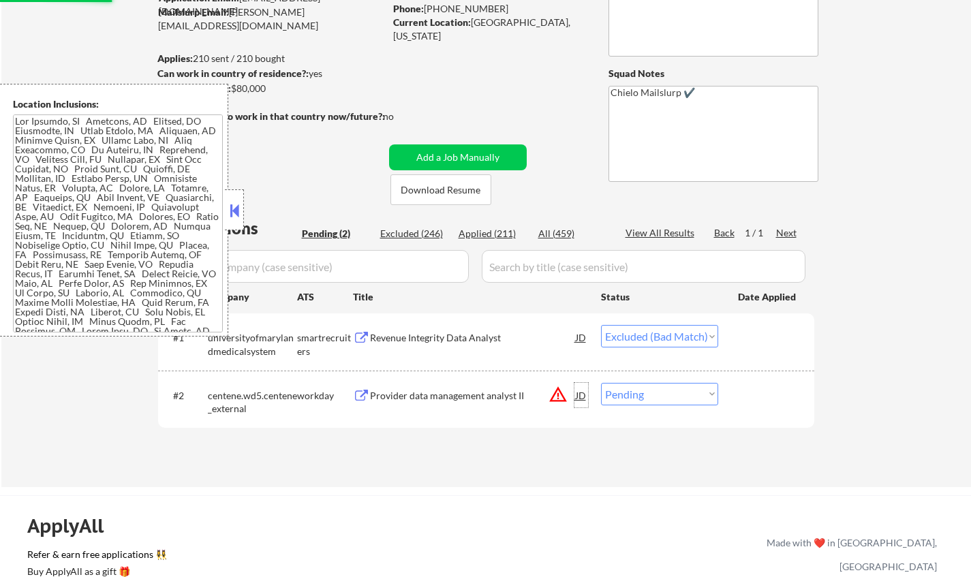
click at [585, 394] on div "JD" at bounding box center [581, 395] width 14 height 25
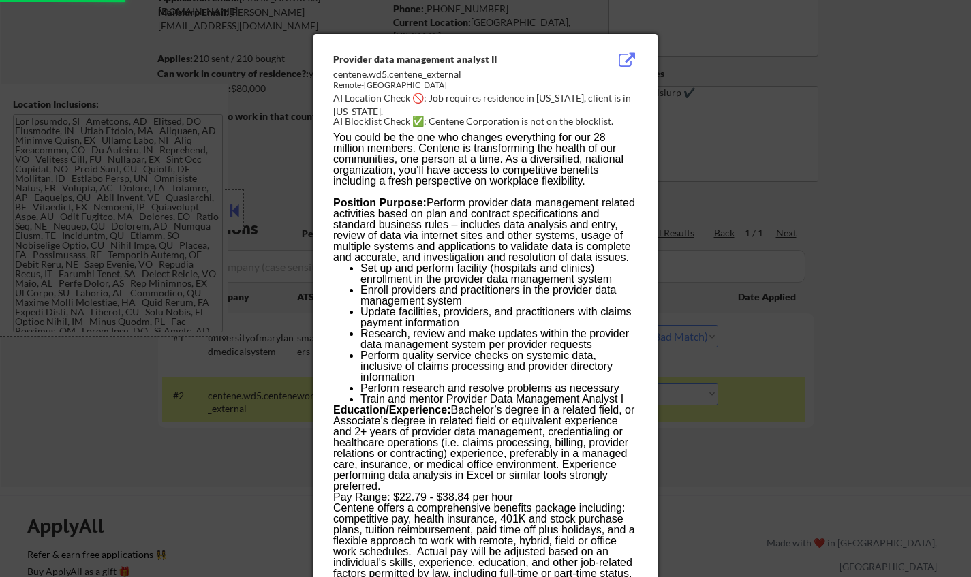
click at [892, 448] on div at bounding box center [485, 288] width 971 height 577
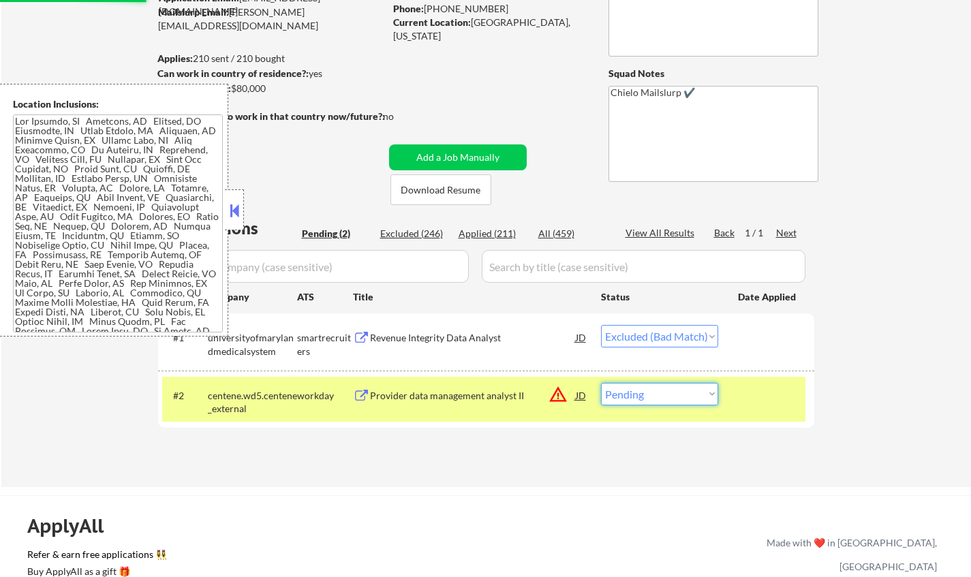
click at [657, 393] on select "Choose an option... Pending Applied Excluded (Questions) Excluded (Expired) Exc…" at bounding box center [659, 394] width 117 height 22
select select ""excluded__location_""
click at [601, 383] on select "Choose an option... Pending Applied Excluded (Questions) Excluded (Expired) Exc…" at bounding box center [659, 394] width 117 height 22
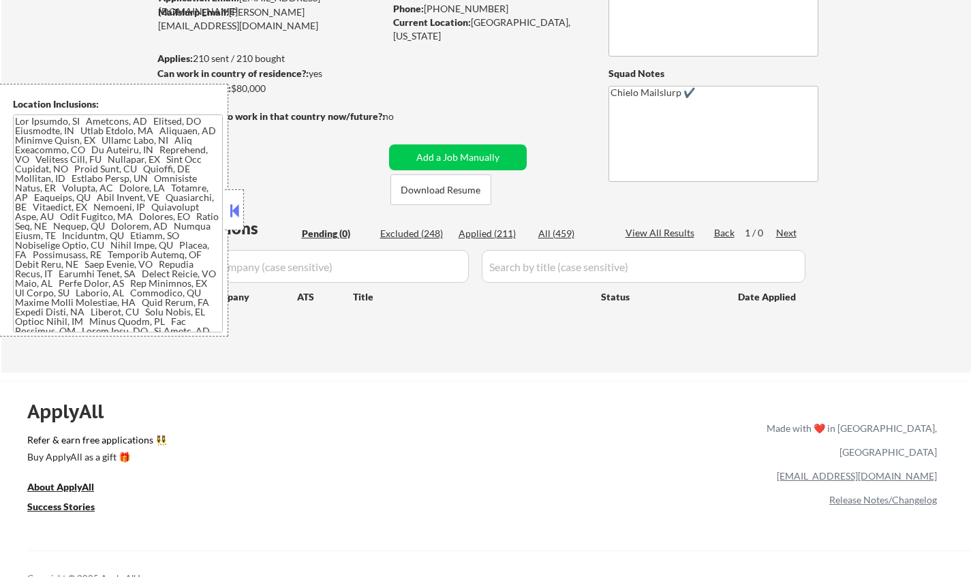
click at [236, 212] on button at bounding box center [234, 210] width 15 height 20
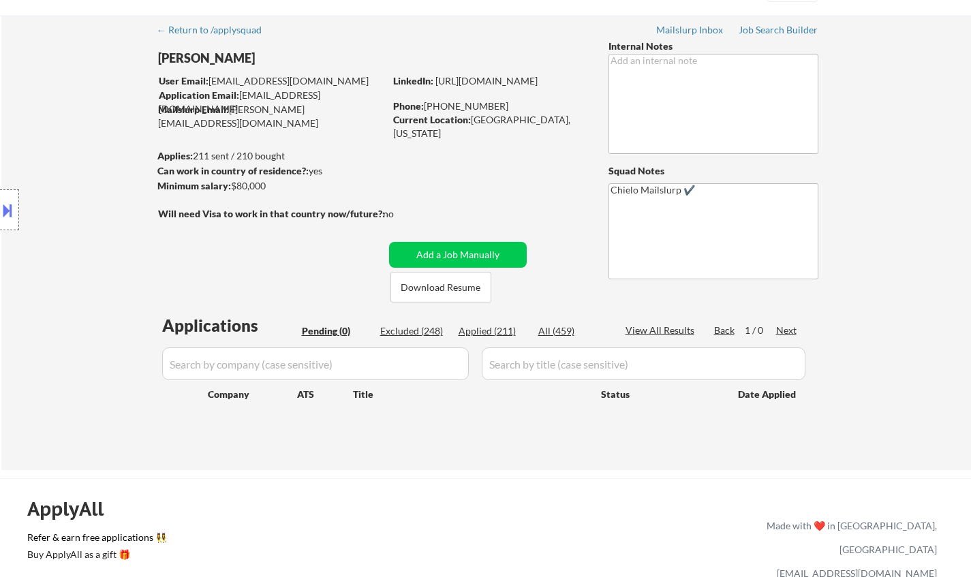
scroll to position [0, 0]
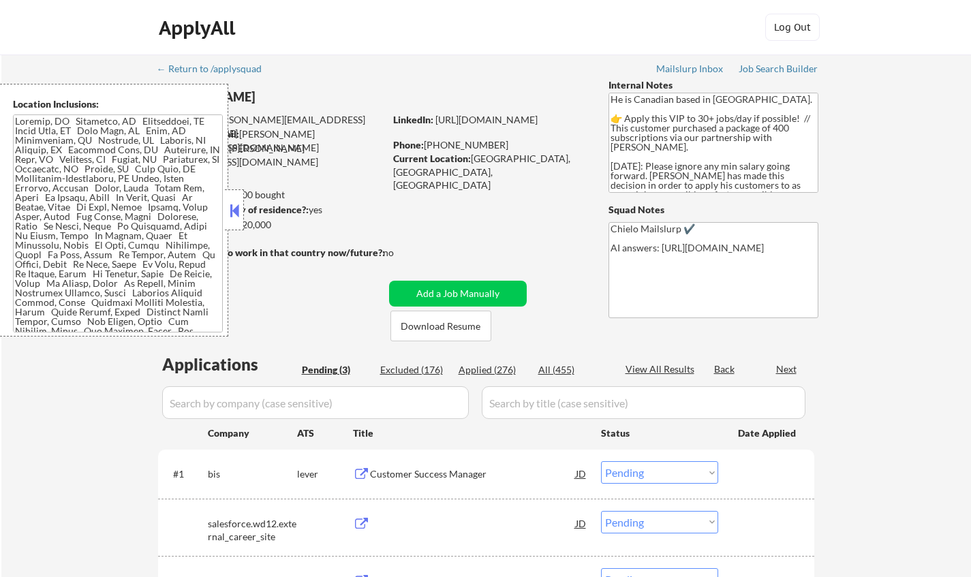
select select ""pending""
click at [240, 196] on div at bounding box center [234, 209] width 19 height 41
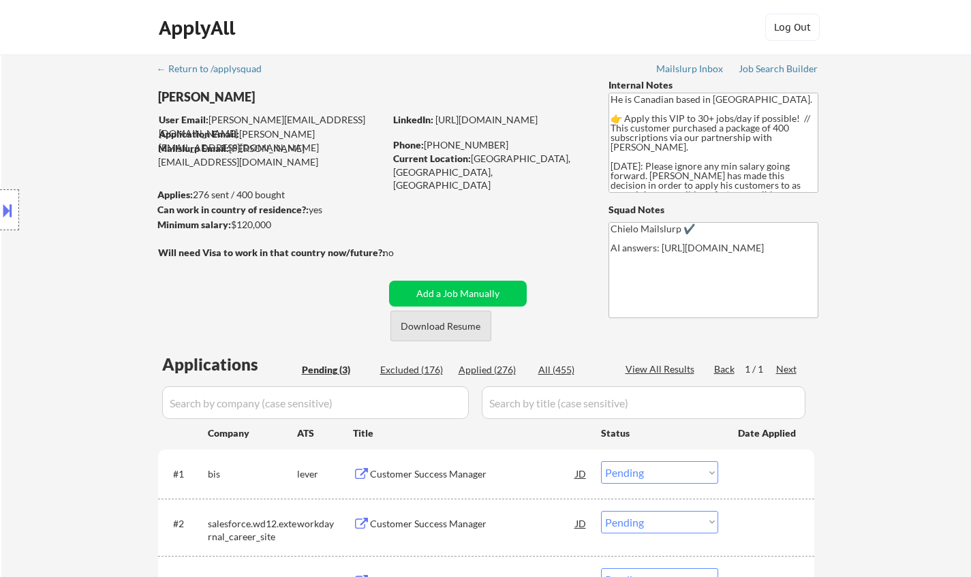
click at [434, 326] on button "Download Resume" at bounding box center [440, 326] width 101 height 31
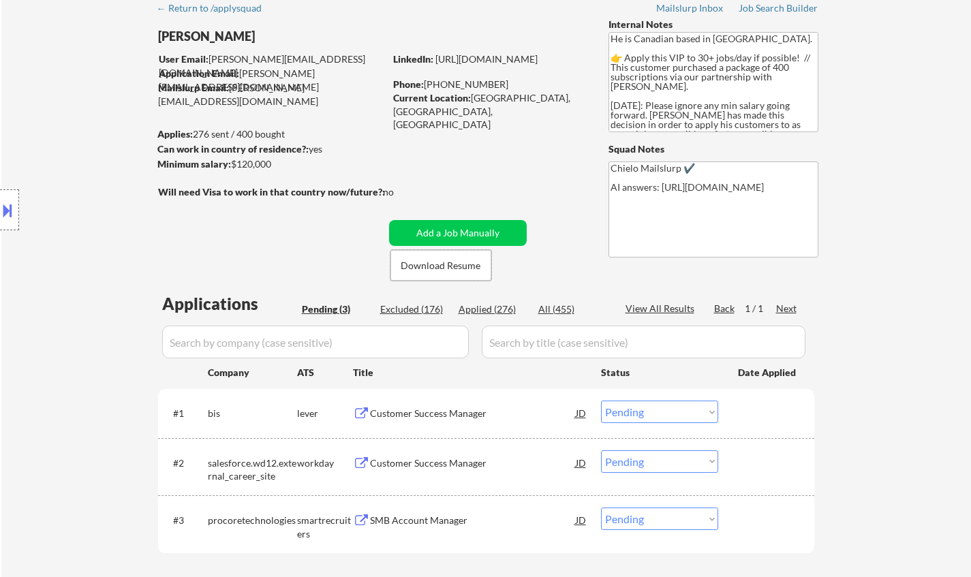
scroll to position [136, 0]
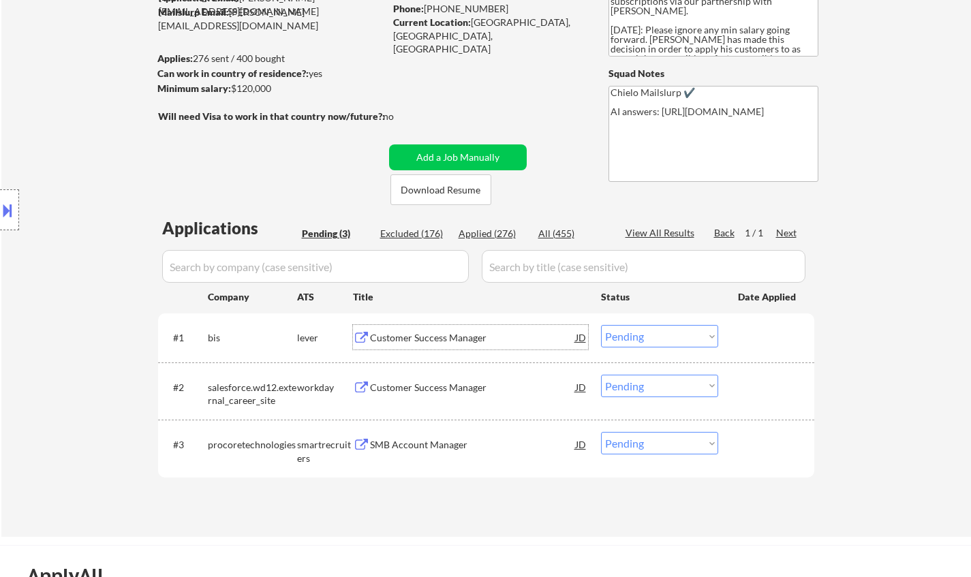
click at [444, 337] on div "Customer Success Manager" at bounding box center [473, 338] width 206 height 14
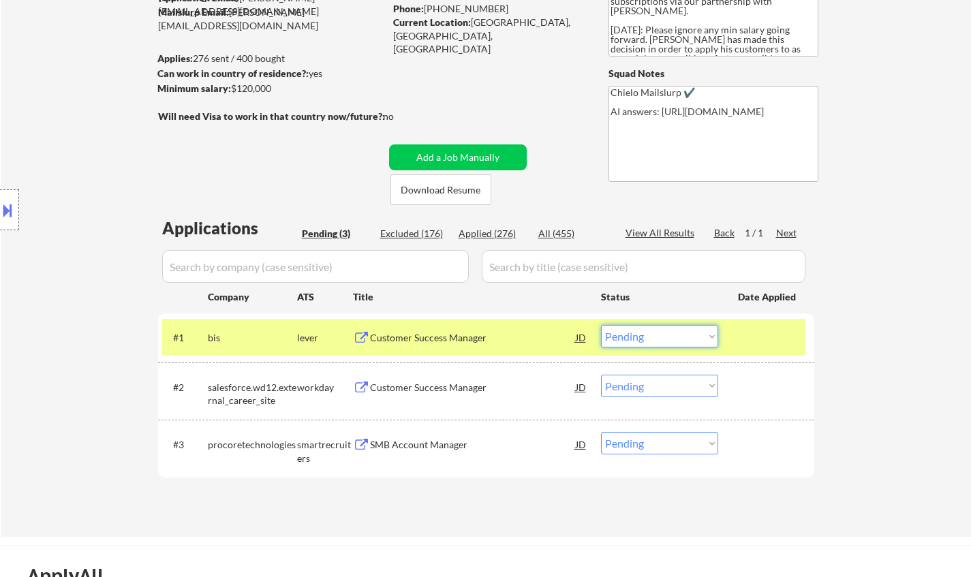
drag, startPoint x: 668, startPoint y: 337, endPoint x: 680, endPoint y: 345, distance: 13.8
click at [668, 337] on select "Choose an option... Pending Applied Excluded (Questions) Excluded (Expired) Exc…" at bounding box center [659, 336] width 117 height 22
click at [601, 325] on select "Choose an option... Pending Applied Excluded (Questions) Excluded (Expired) Exc…" at bounding box center [659, 336] width 117 height 22
select select ""pending""
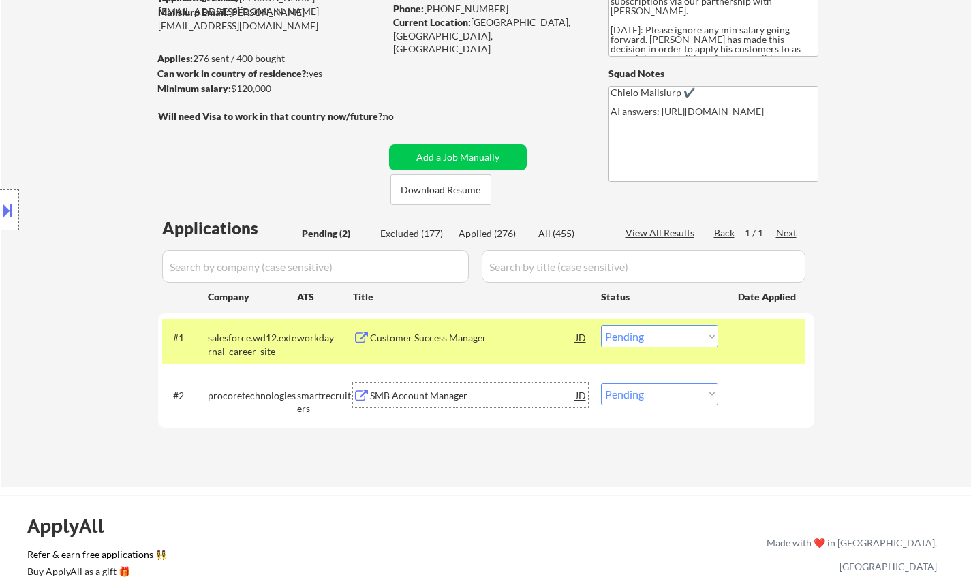
click at [432, 404] on div "SMB Account Manager" at bounding box center [473, 395] width 206 height 25
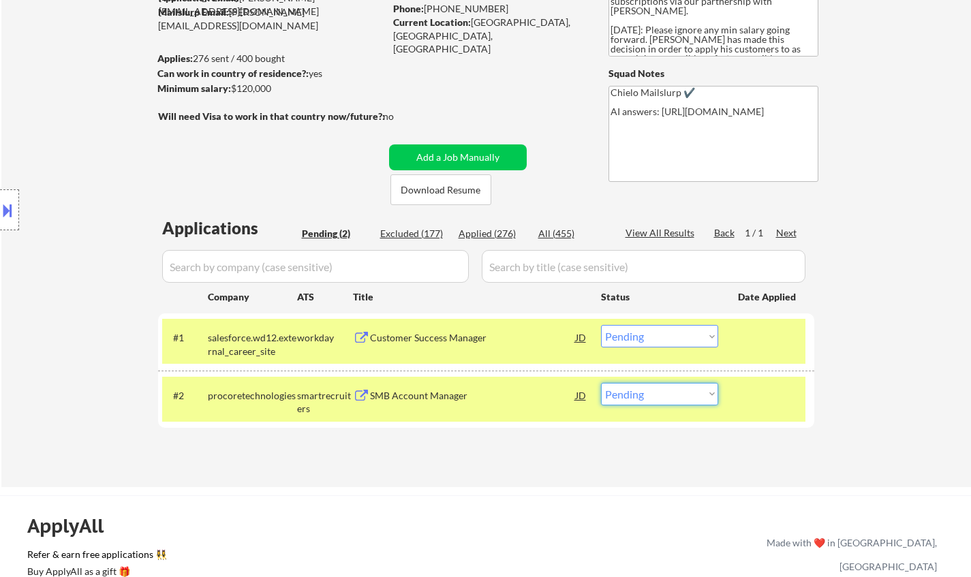
click at [682, 403] on select "Choose an option... Pending Applied Excluded (Questions) Excluded (Expired) Exc…" at bounding box center [659, 394] width 117 height 22
select select ""excluded__salary_""
click at [601, 383] on select "Choose an option... Pending Applied Excluded (Questions) Excluded (Expired) Exc…" at bounding box center [659, 394] width 117 height 22
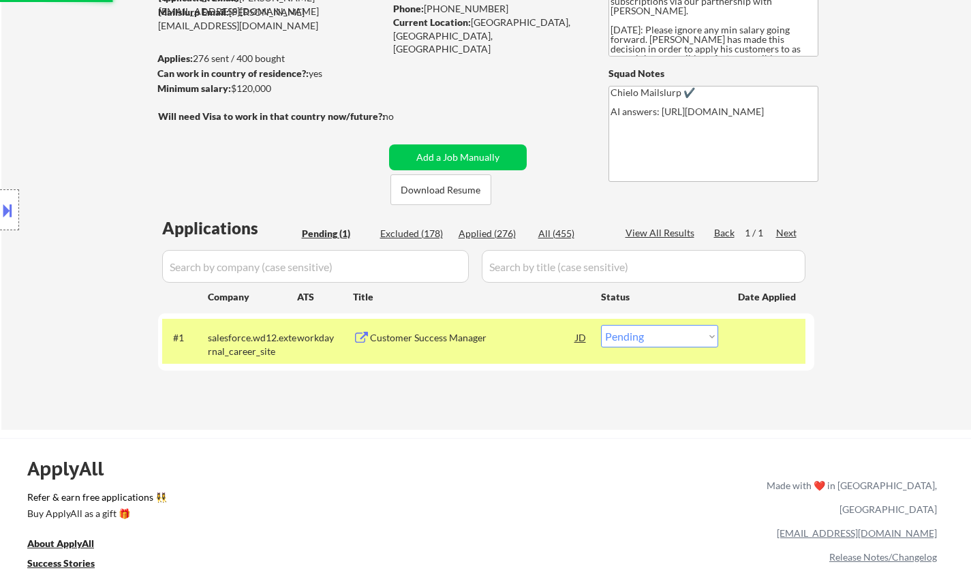
click at [424, 336] on div "Customer Success Manager" at bounding box center [473, 338] width 206 height 14
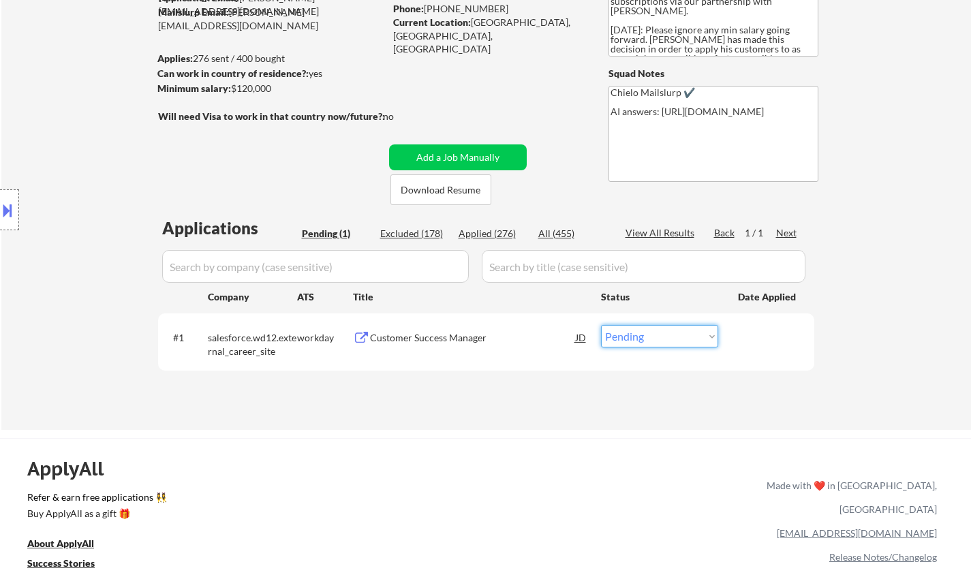
click at [658, 338] on select "Choose an option... Pending Applied Excluded (Questions) Excluded (Expired) Exc…" at bounding box center [659, 336] width 117 height 22
select select ""applied""
click at [601, 325] on select "Choose an option... Pending Applied Excluded (Questions) Excluded (Expired) Exc…" at bounding box center [659, 336] width 117 height 22
